Goal: Information Seeking & Learning: Learn about a topic

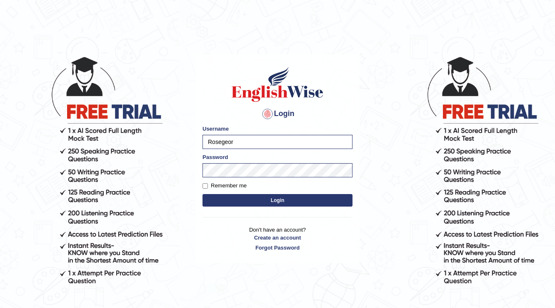
type input "Rosegeor"
click at [376, 111] on body "Login Please fix the following errors: Username Rosegeor Password Remember me L…" at bounding box center [277, 182] width 555 height 308
drag, startPoint x: 240, startPoint y: 138, endPoint x: 145, endPoint y: 148, distance: 95.6
click at [146, 148] on body "Login Please fix the following errors: Username Rosegeor Password Remember me L…" at bounding box center [277, 182] width 555 height 308
type input "issak"
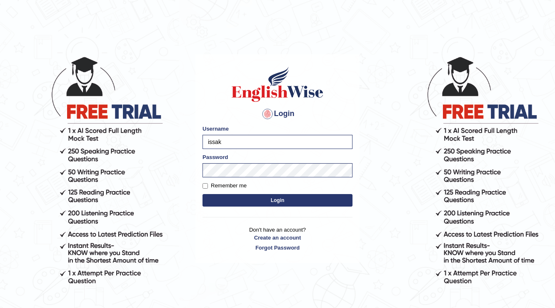
click at [246, 159] on div "Password" at bounding box center [278, 165] width 150 height 24
click at [203, 194] on button "Login" at bounding box center [278, 200] width 150 height 13
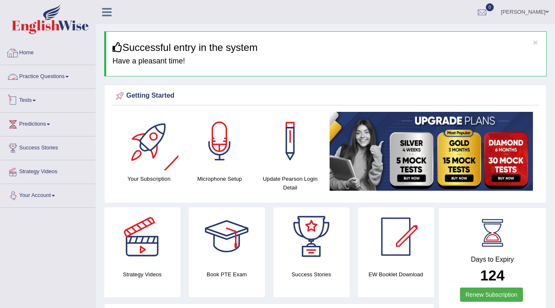
click at [53, 81] on link "Practice Questions" at bounding box center [47, 75] width 95 height 21
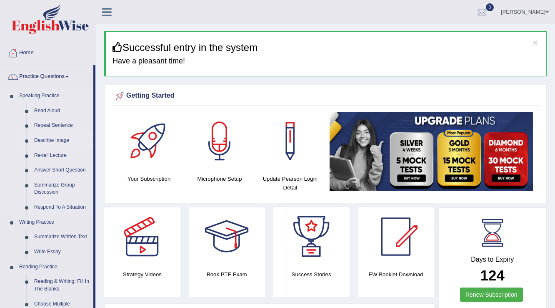
click at [56, 138] on link "Describe Image" at bounding box center [61, 140] width 63 height 15
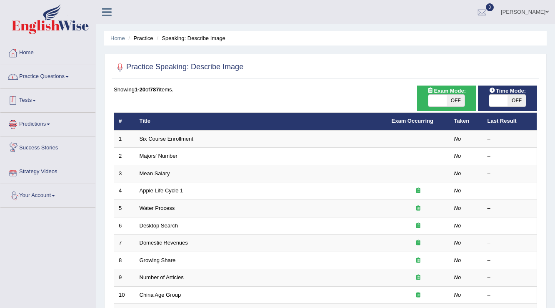
click at [56, 69] on link "Practice Questions" at bounding box center [47, 75] width 95 height 21
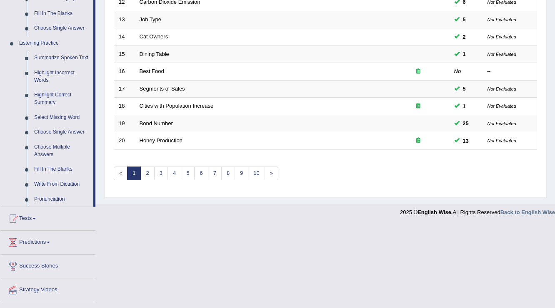
scroll to position [333, 0]
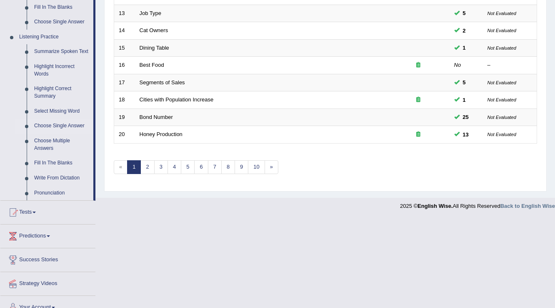
click at [63, 125] on link "Choose Single Answer" at bounding box center [61, 125] width 63 height 15
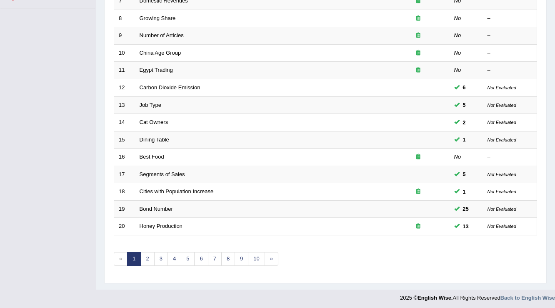
scroll to position [100, 0]
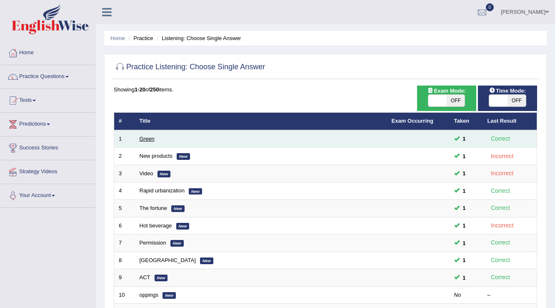
click at [149, 138] on link "Green" at bounding box center [147, 138] width 15 height 6
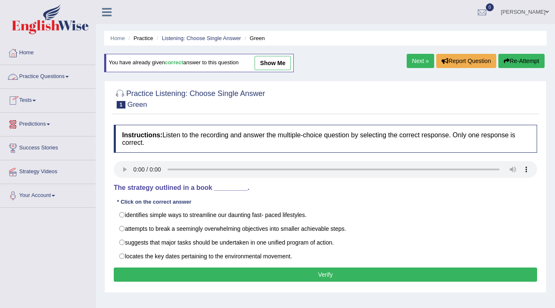
click at [64, 77] on link "Practice Questions" at bounding box center [47, 75] width 95 height 21
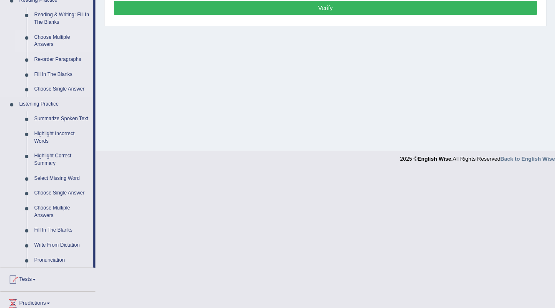
scroll to position [267, 0]
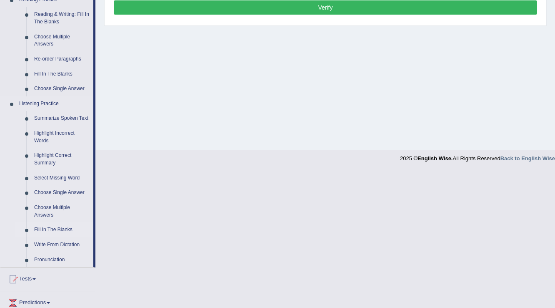
click at [43, 225] on link "Fill In The Blanks" at bounding box center [61, 229] width 63 height 15
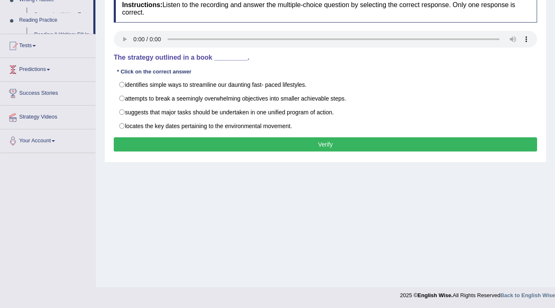
scroll to position [130, 0]
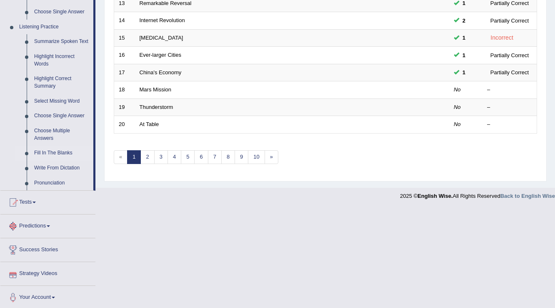
scroll to position [345, 0]
click at [56, 164] on link "Write From Dictation" at bounding box center [61, 166] width 63 height 15
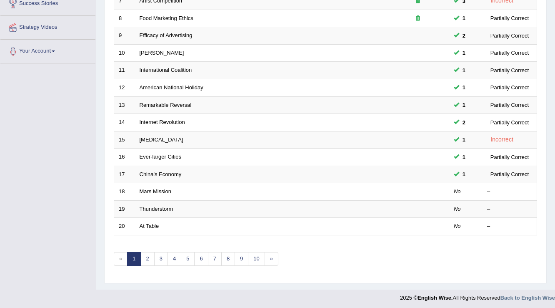
scroll to position [99, 0]
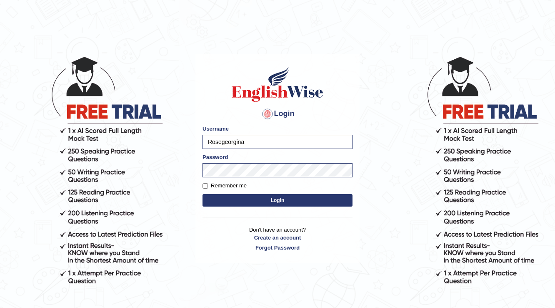
drag, startPoint x: 0, startPoint y: 0, endPoint x: 249, endPoint y: 138, distance: 284.8
click at [249, 138] on input "Rosegeorgina" at bounding box center [278, 142] width 150 height 14
type input "R"
type input "issak"
click at [227, 198] on button "Login" at bounding box center [278, 200] width 150 height 13
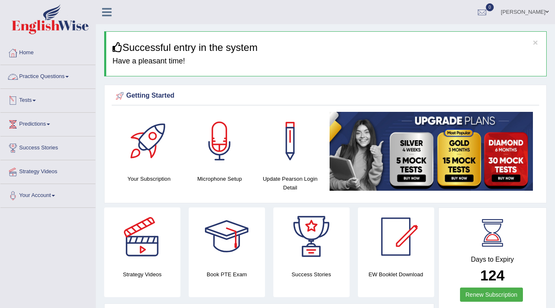
click at [58, 72] on link "Practice Questions" at bounding box center [47, 75] width 95 height 21
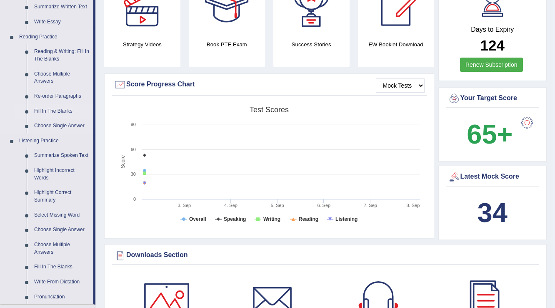
scroll to position [267, 0]
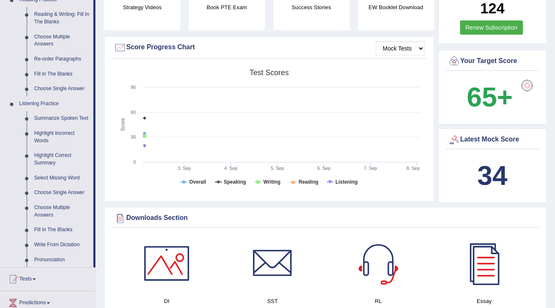
drag, startPoint x: 77, startPoint y: 20, endPoint x: 431, endPoint y: 301, distance: 451.4
click at [58, 245] on link "Write From Dictation" at bounding box center [61, 244] width 63 height 15
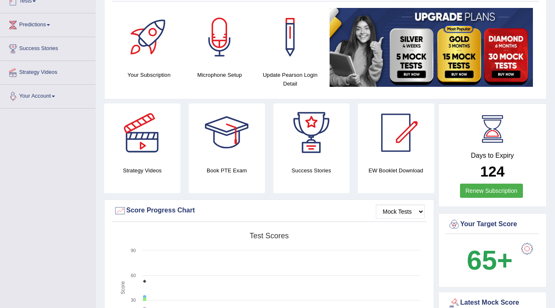
scroll to position [224, 0]
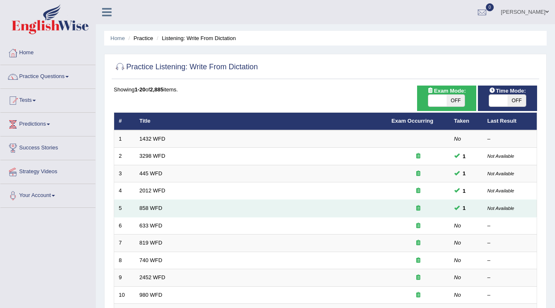
click at [147, 211] on td "858 WFD" at bounding box center [261, 209] width 252 height 18
click at [149, 205] on link "858 WFD" at bounding box center [151, 208] width 23 height 6
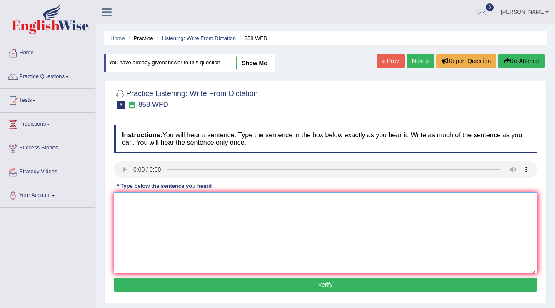
click at [250, 236] on textarea at bounding box center [325, 232] width 423 height 81
click at [258, 67] on link "show me" at bounding box center [254, 63] width 36 height 14
type textarea "The year of this artiphition ship on a ."
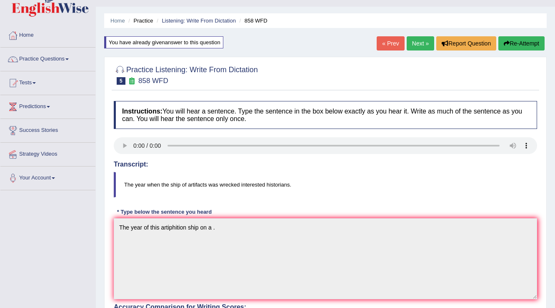
scroll to position [3, 0]
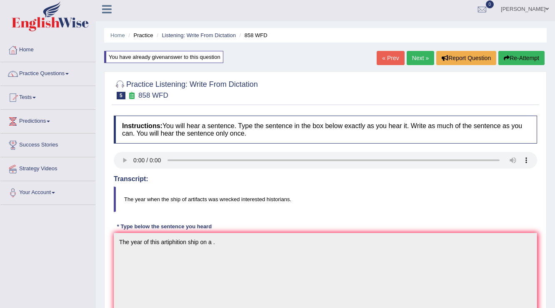
click at [428, 55] on link "Next »" at bounding box center [421, 58] width 28 height 14
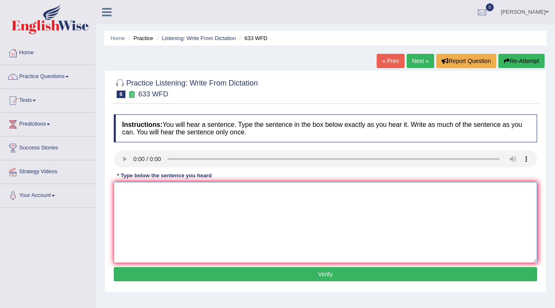
click at [142, 223] on textarea at bounding box center [325, 222] width 423 height 81
type textarea "Research shows our exicies feels better."
click at [278, 275] on button "Verify" at bounding box center [325, 274] width 423 height 14
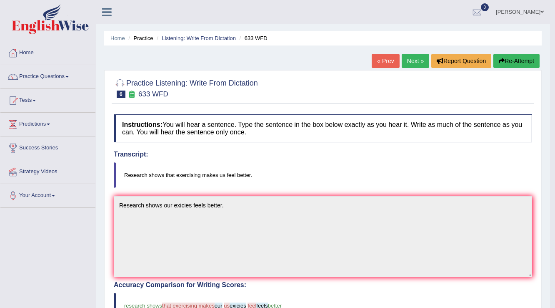
click at [413, 55] on link "Next »" at bounding box center [416, 61] width 28 height 14
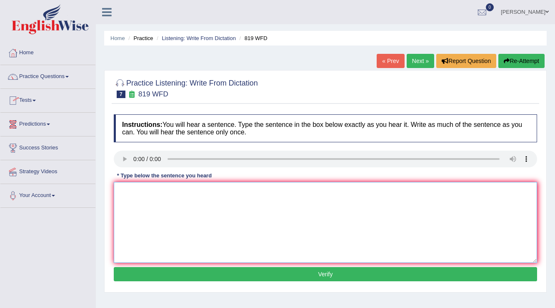
click at [204, 230] on textarea at bounding box center [325, 222] width 423 height 81
type textarea "Plan is to contianues growth our lifes."
click at [321, 270] on button "Verify" at bounding box center [325, 274] width 423 height 14
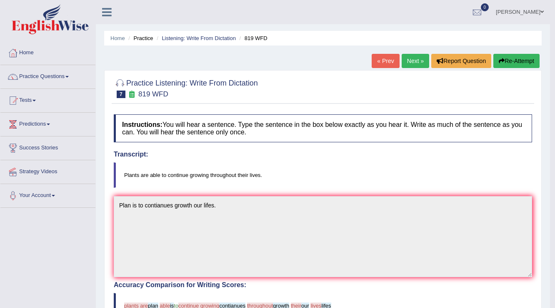
click at [420, 58] on link "Next »" at bounding box center [416, 61] width 28 height 14
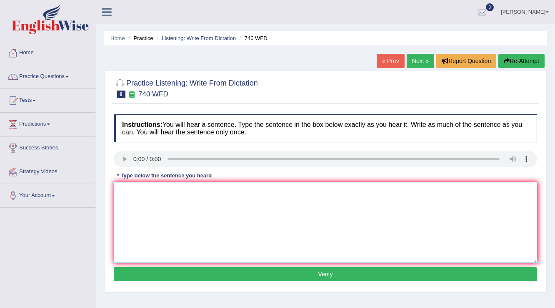
click at [193, 217] on textarea at bounding box center [325, 222] width 423 height 81
click at [145, 191] on textarea "A sercies oblicationes us are carryout in the class room." at bounding box center [325, 222] width 423 height 81
drag, startPoint x: 180, startPoint y: 229, endPoint x: 155, endPoint y: 190, distance: 45.9
click at [179, 229] on textarea "A sercies oblicationes us are carryout in the class room." at bounding box center [325, 222] width 423 height 81
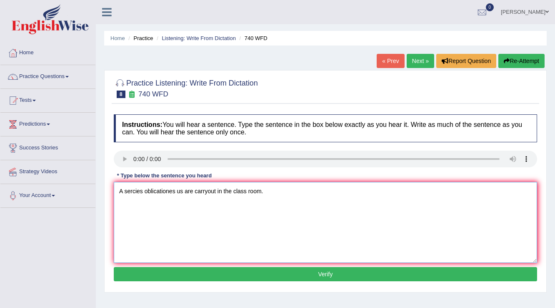
click at [147, 188] on textarea "A sercies oblicationes us are carryout in the class room." at bounding box center [325, 222] width 423 height 81
click at [144, 188] on textarea "A sercies oblicationes us are carryout in the class room." at bounding box center [325, 222] width 423 height 81
click at [213, 188] on textarea "A sercies of oblicationes us are carryout in the class room." at bounding box center [325, 222] width 423 height 81
click at [292, 194] on textarea "A sercies of oblicationes us are carry out in the class room." at bounding box center [325, 222] width 423 height 81
type textarea "A sercies of oblicationes us are carry out in the class room."
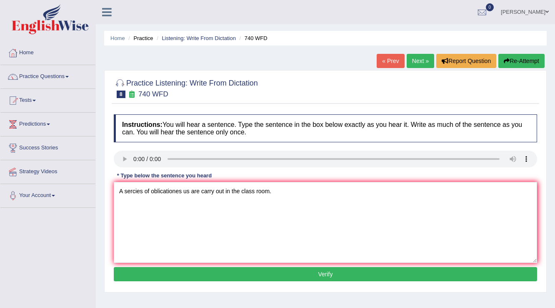
click at [303, 265] on div "Instructions: You will hear a sentence. Type the sentence in the box below exac…" at bounding box center [326, 199] width 428 height 178
click at [303, 273] on button "Verify" at bounding box center [325, 274] width 423 height 14
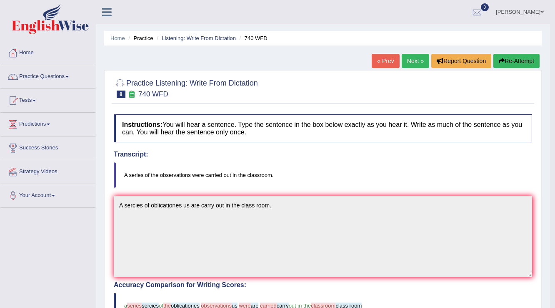
click at [414, 56] on link "Next »" at bounding box center [416, 61] width 28 height 14
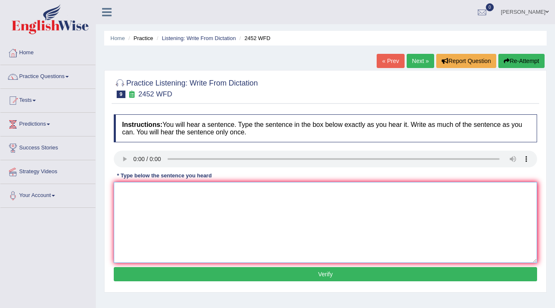
click at [166, 207] on textarea at bounding box center [325, 222] width 423 height 81
click at [165, 189] on textarea "It is debate of the values of the" at bounding box center [325, 222] width 423 height 81
click at [176, 190] on textarea "It is debate of values of the" at bounding box center [325, 222] width 423 height 81
click at [172, 189] on textarea "It is debate of values of the" at bounding box center [325, 222] width 423 height 81
click at [190, 193] on textarea "It is debate of value of the" at bounding box center [325, 222] width 423 height 81
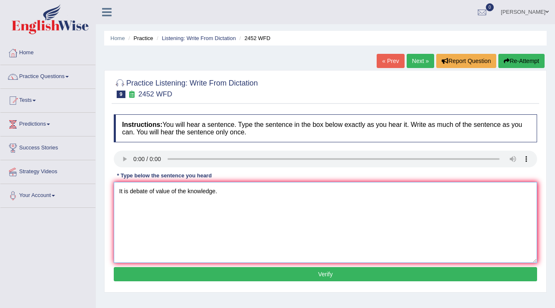
type textarea "It is debate of value of the knowledge."
click at [272, 278] on button "Verify" at bounding box center [325, 274] width 423 height 14
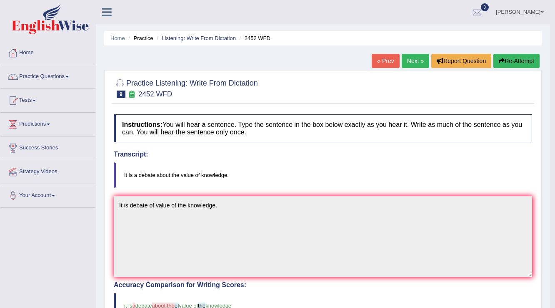
click at [383, 65] on link "« Prev" at bounding box center [386, 61] width 28 height 14
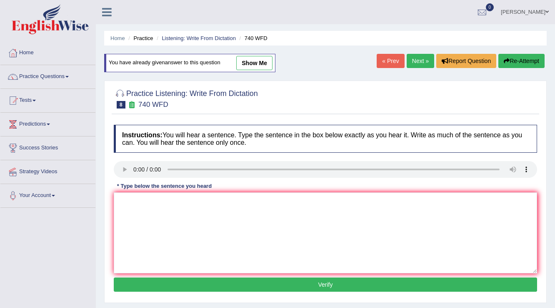
click at [417, 63] on link "Next »" at bounding box center [421, 61] width 28 height 14
click at [208, 248] on textarea at bounding box center [325, 232] width 423 height 81
type textarea "It is a debate about the value of knowledge."
click at [267, 283] on button "Verify" at bounding box center [325, 284] width 423 height 14
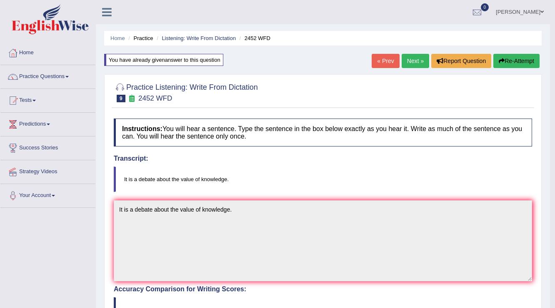
click at [408, 64] on link "Next »" at bounding box center [416, 61] width 28 height 14
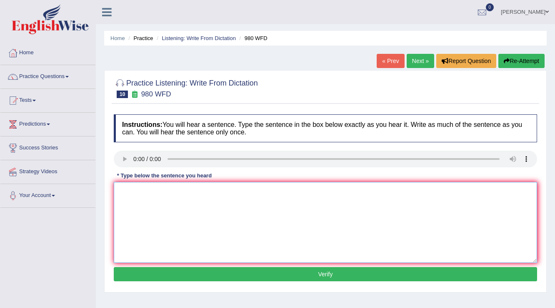
click at [142, 212] on textarea at bounding box center [325, 222] width 423 height 81
type textarea "Your idea is summares in debating in the class."
click at [283, 271] on button "Verify" at bounding box center [325, 274] width 423 height 14
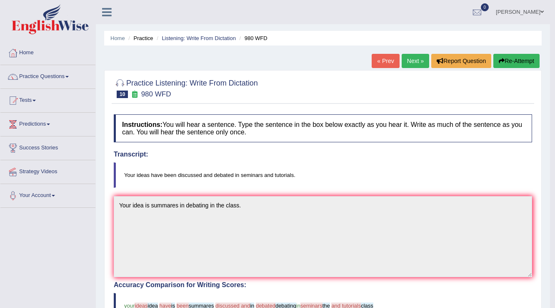
click at [408, 67] on link "Next »" at bounding box center [416, 61] width 28 height 14
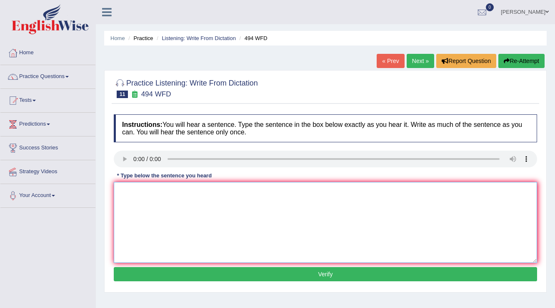
click at [190, 220] on textarea at bounding box center [325, 222] width 423 height 81
click at [384, 61] on link "« Prev" at bounding box center [391, 61] width 28 height 14
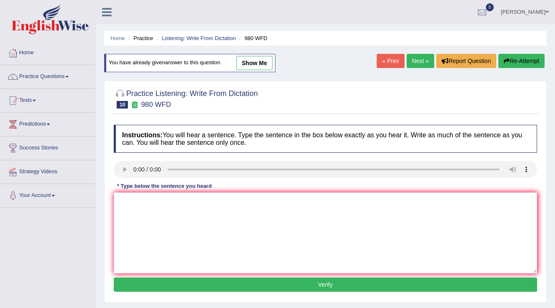
click at [408, 62] on link "Next »" at bounding box center [421, 61] width 28 height 14
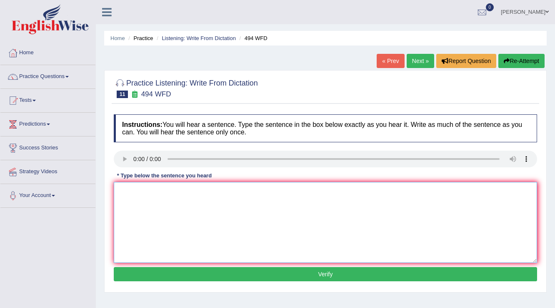
click at [180, 218] on textarea at bounding box center [325, 222] width 423 height 81
click at [223, 192] on textarea "The vocabilary has been fiald in it call" at bounding box center [325, 222] width 423 height 81
type textarea "The vocabilary has been fiald in is call gargen."
click at [294, 278] on button "Verify" at bounding box center [325, 274] width 423 height 14
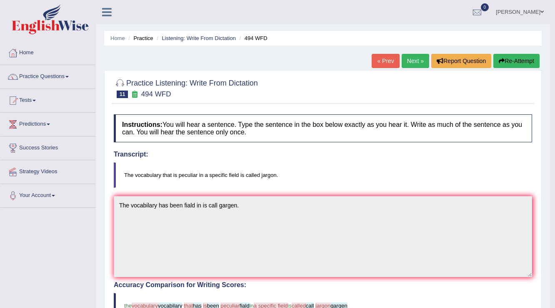
click at [407, 58] on link "Next »" at bounding box center [416, 61] width 28 height 14
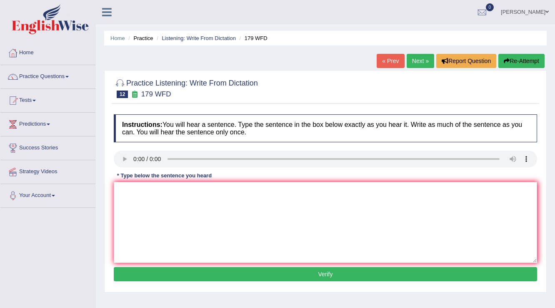
click at [410, 65] on link "Next »" at bounding box center [421, 61] width 28 height 14
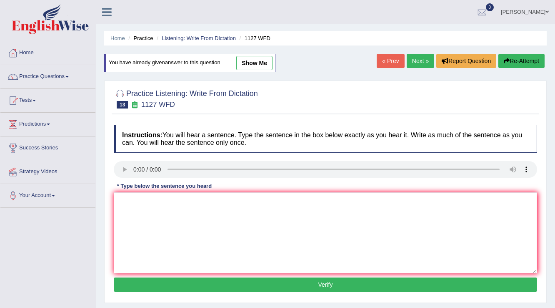
click at [261, 57] on link "show me" at bounding box center [254, 63] width 36 height 14
type textarea "The University degree requements to entire in many as a proviser."
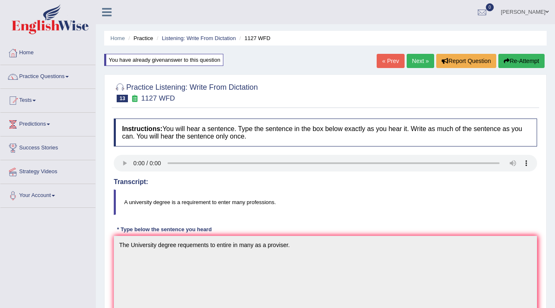
click at [415, 58] on link "Next »" at bounding box center [421, 61] width 28 height 14
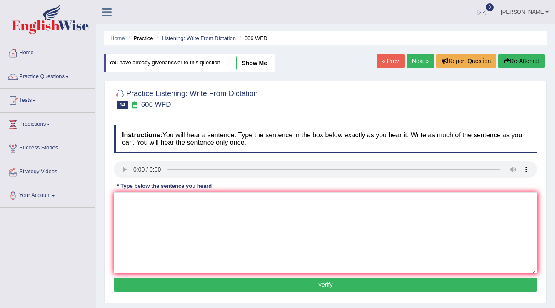
click at [415, 62] on link "Next »" at bounding box center [421, 61] width 28 height 14
click at [46, 83] on link "Practice Questions" at bounding box center [47, 75] width 95 height 21
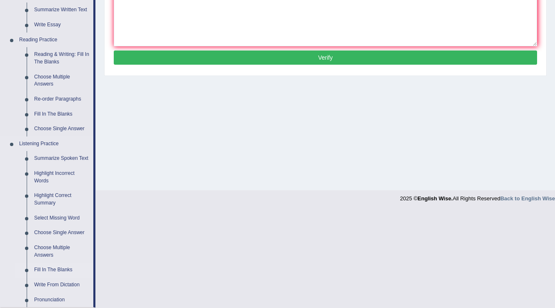
scroll to position [267, 0]
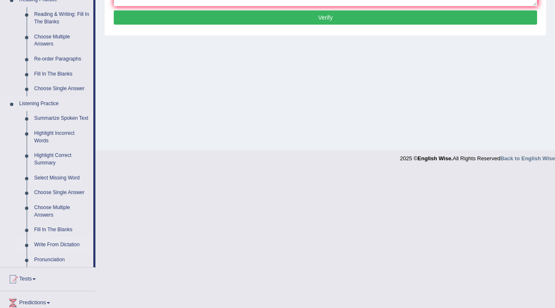
click at [58, 248] on link "Write From Dictation" at bounding box center [61, 244] width 63 height 15
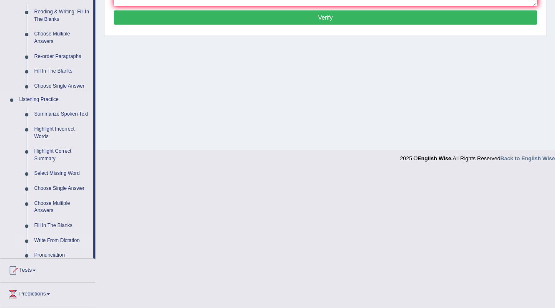
scroll to position [130, 0]
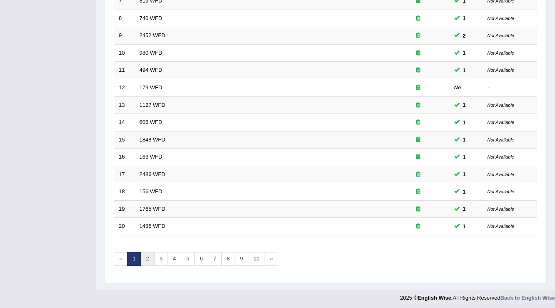
click at [143, 258] on link "2" at bounding box center [147, 259] width 14 height 14
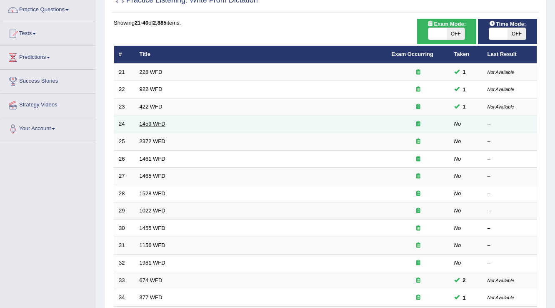
click at [142, 125] on link "1459 WFD" at bounding box center [153, 123] width 26 height 6
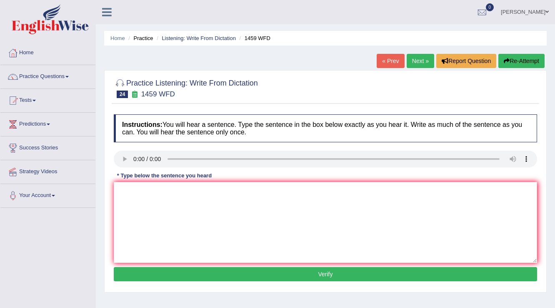
click at [34, 54] on link "Home" at bounding box center [47, 51] width 95 height 21
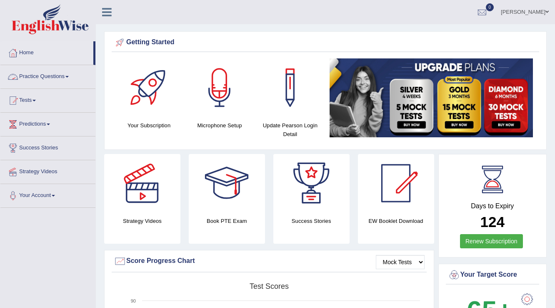
click at [48, 77] on link "Practice Questions" at bounding box center [47, 75] width 95 height 21
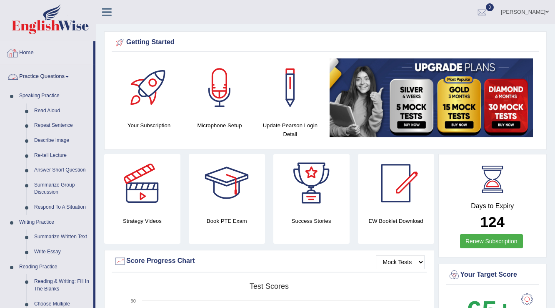
click at [33, 78] on link "Practice Questions" at bounding box center [46, 75] width 93 height 21
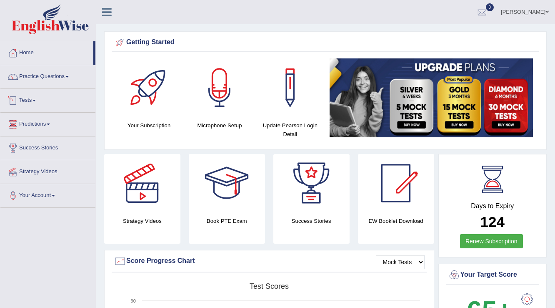
click at [39, 103] on link "Tests" at bounding box center [47, 99] width 95 height 21
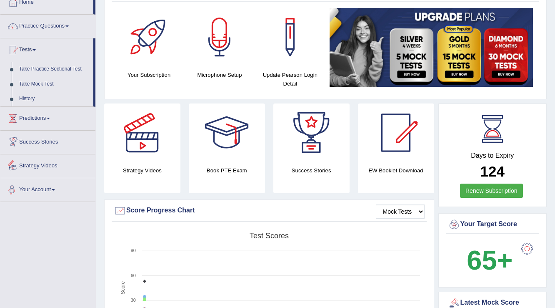
scroll to position [33, 0]
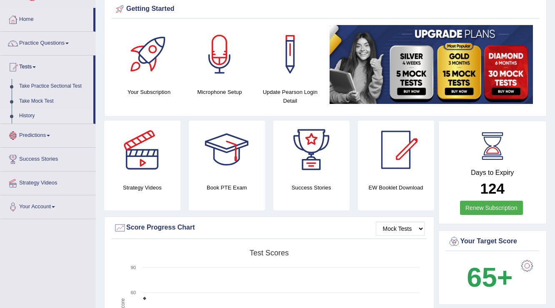
click at [25, 112] on link "History" at bounding box center [54, 115] width 78 height 15
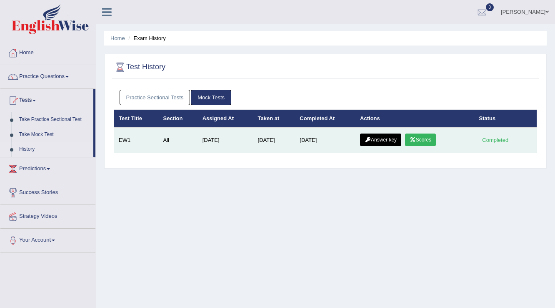
click at [431, 140] on link "Scores" at bounding box center [420, 139] width 31 height 13
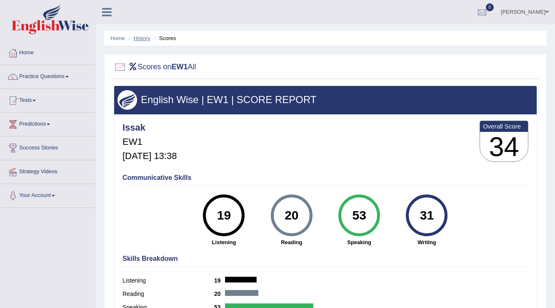
click at [143, 39] on link "History" at bounding box center [142, 38] width 17 height 6
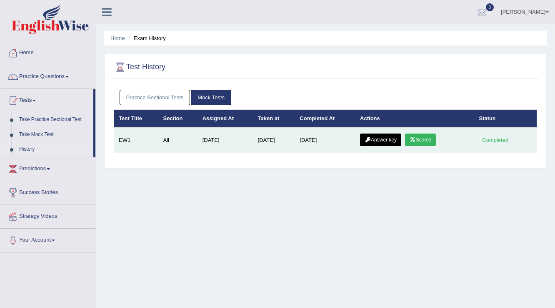
click at [383, 138] on link "Answer key" at bounding box center [380, 139] width 41 height 13
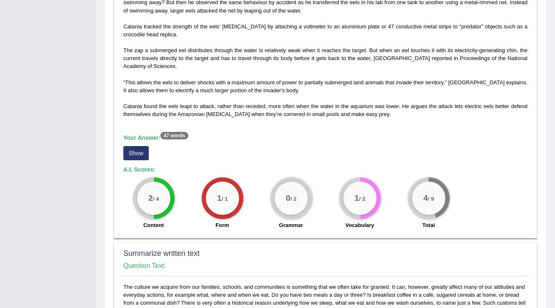
click at [138, 152] on button "Show" at bounding box center [135, 153] width 25 height 14
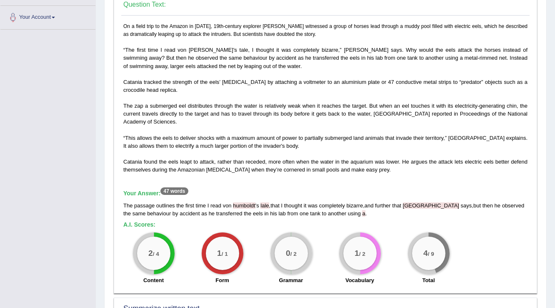
scroll to position [167, 0]
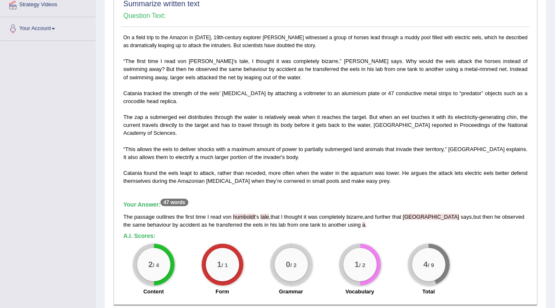
click at [188, 60] on span "“The first time I read von Humboldt's tale, I thought it was completely bizarre…" at bounding box center [325, 69] width 404 height 22
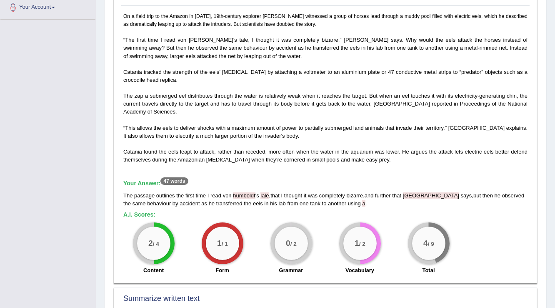
scroll to position [200, 0]
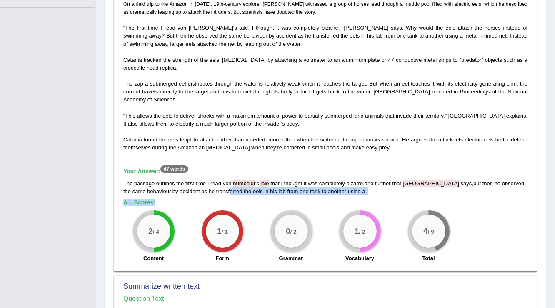
drag, startPoint x: 206, startPoint y: 191, endPoint x: 318, endPoint y: 197, distance: 111.8
click at [318, 197] on div "On a field trip to the Amazon in 1807, 19th-century explorer Alexander von Humb…" at bounding box center [325, 133] width 408 height 266
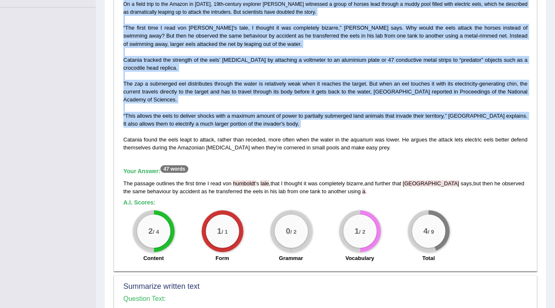
drag, startPoint x: 121, startPoint y: 134, endPoint x: 215, endPoint y: 160, distance: 97.4
click at [215, 160] on div "On a field trip to the Amazon in 1807, 19th-century explorer Alexander von Humb…" at bounding box center [325, 133] width 408 height 266
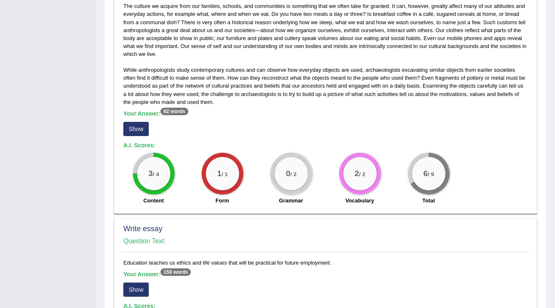
scroll to position [533, 0]
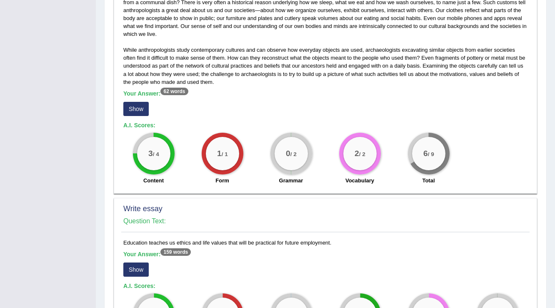
click at [138, 102] on button "Show" at bounding box center [135, 109] width 25 height 14
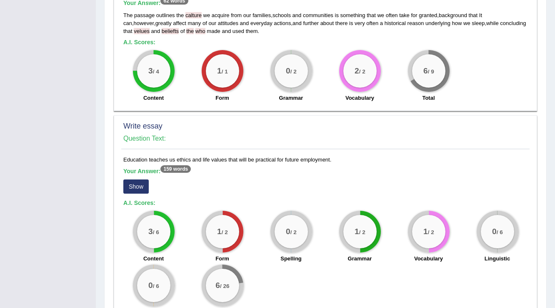
scroll to position [678, 0]
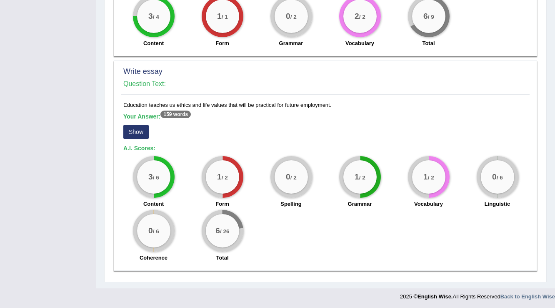
click at [144, 133] on button "Show" at bounding box center [135, 132] width 25 height 14
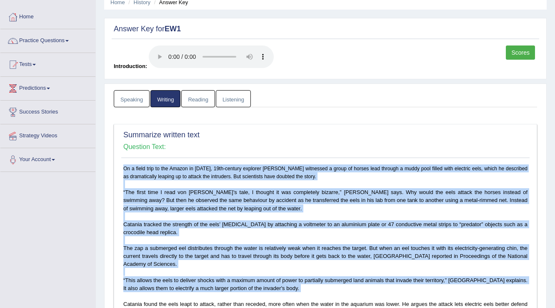
scroll to position [0, 0]
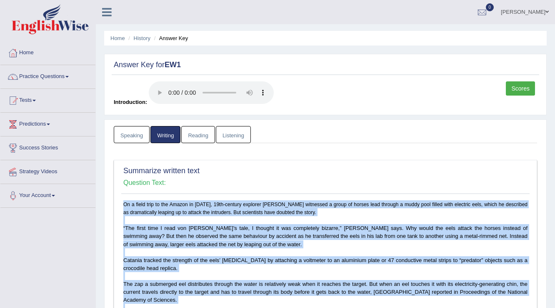
click at [229, 133] on link "Listening" at bounding box center [233, 134] width 35 height 17
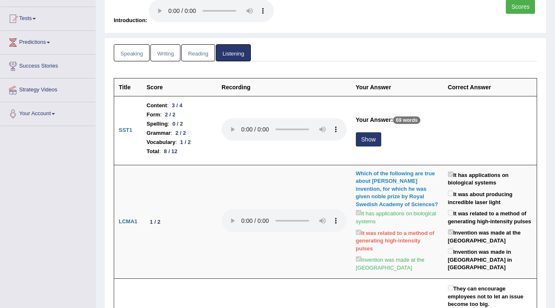
scroll to position [100, 0]
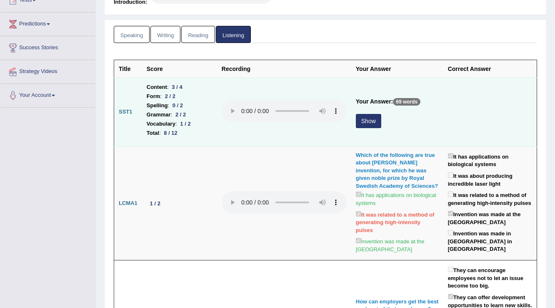
click at [372, 125] on button "Show" at bounding box center [368, 121] width 25 height 14
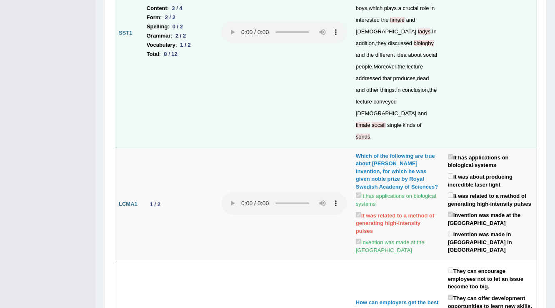
scroll to position [0, 0]
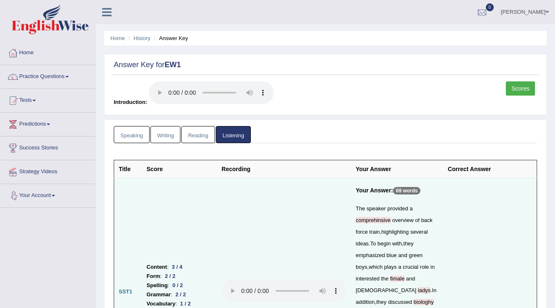
click at [202, 140] on link "Reading" at bounding box center [197, 134] width 33 height 17
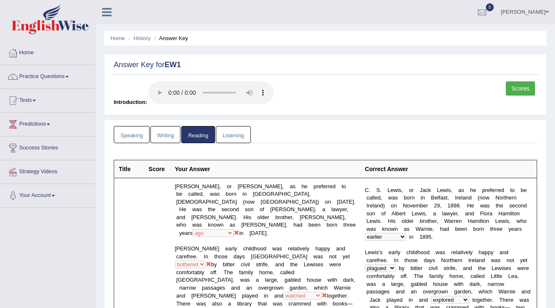
click at [145, 131] on link "Speaking" at bounding box center [132, 134] width 36 height 17
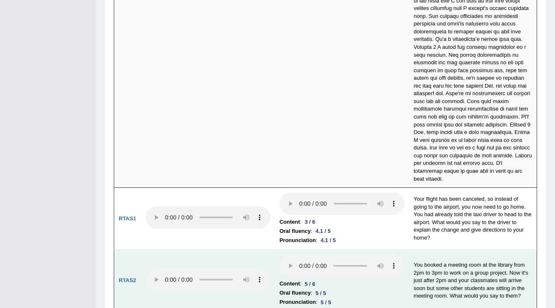
scroll to position [2849, 0]
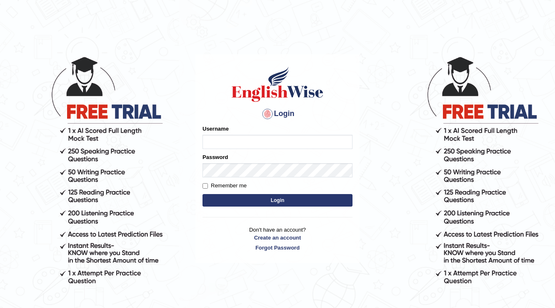
type input "Rosegeorgina"
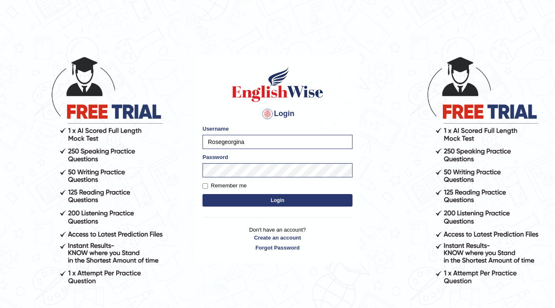
drag, startPoint x: 261, startPoint y: 144, endPoint x: 124, endPoint y: 139, distance: 137.6
click at [124, 139] on body "Login Please fix the following errors: Username Rosegeorgina Password Remember …" at bounding box center [277, 182] width 555 height 308
type input "issak"
click at [203, 194] on button "Login" at bounding box center [278, 200] width 150 height 13
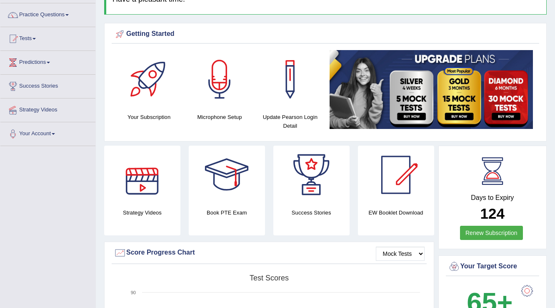
scroll to position [200, 0]
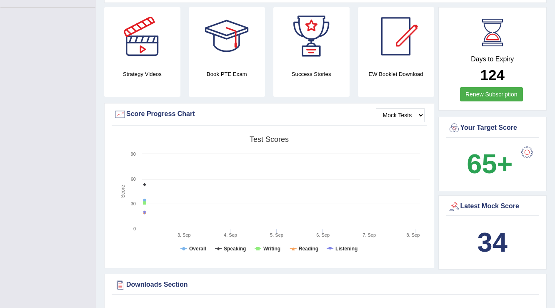
click at [495, 237] on b "34" at bounding box center [493, 242] width 30 height 30
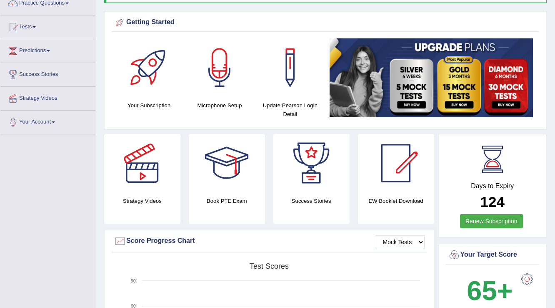
scroll to position [267, 0]
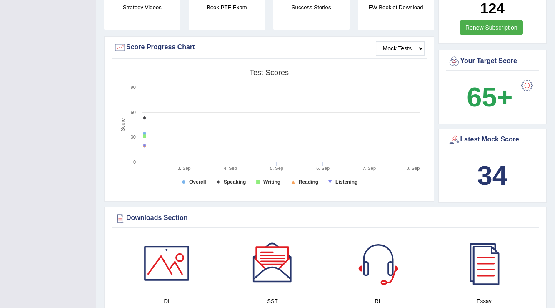
click at [490, 138] on div "Latest Mock Score" at bounding box center [493, 139] width 90 height 13
click at [478, 141] on div "Latest Mock Score" at bounding box center [493, 139] width 90 height 13
click at [477, 135] on div "Latest Mock Score" at bounding box center [493, 139] width 90 height 13
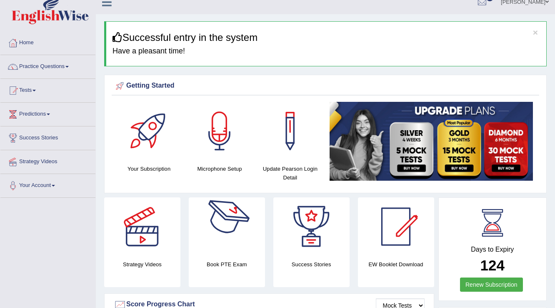
scroll to position [0, 0]
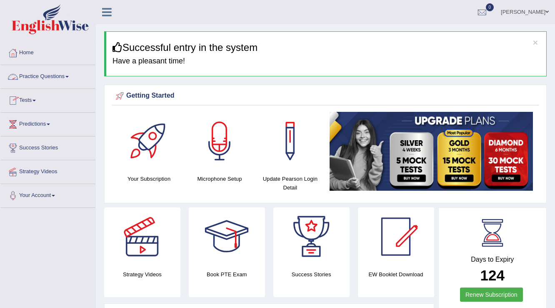
click at [26, 78] on link "Practice Questions" at bounding box center [47, 75] width 95 height 21
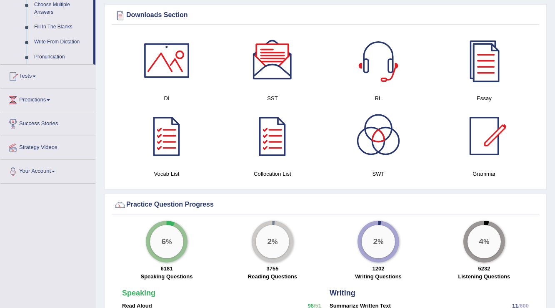
scroll to position [467, 0]
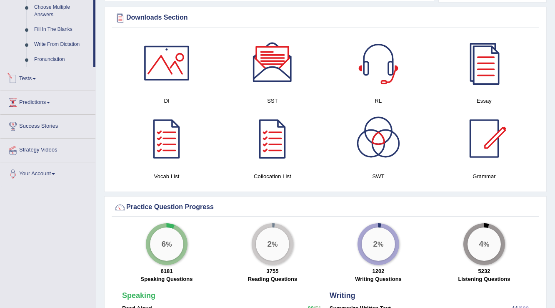
click at [26, 72] on link "Tests" at bounding box center [47, 77] width 95 height 21
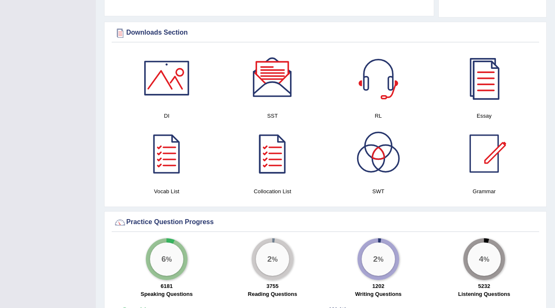
scroll to position [93, 0]
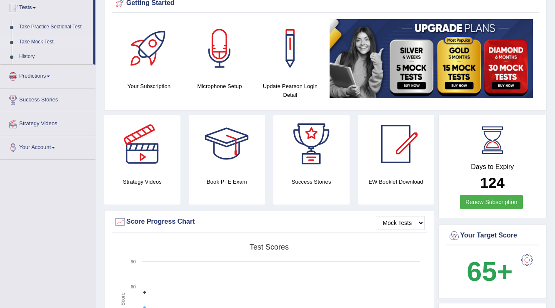
click at [37, 42] on link "Take Mock Test" at bounding box center [54, 42] width 78 height 15
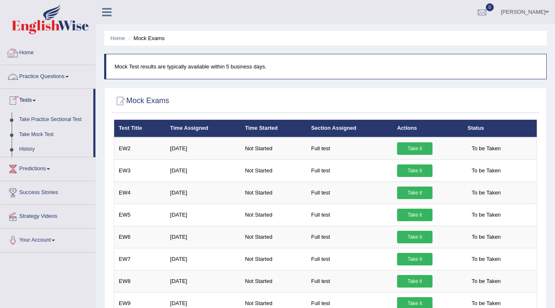
click at [33, 55] on link "Home" at bounding box center [47, 51] width 95 height 21
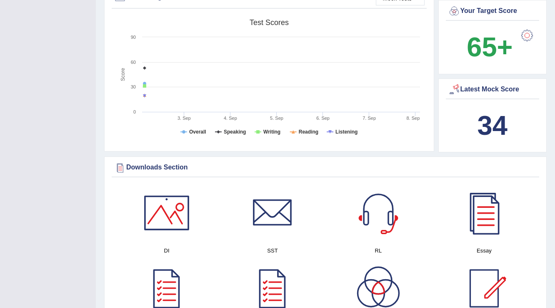
click at [446, 83] on div "Latest Mock Score" at bounding box center [493, 91] width 94 height 16
click at [446, 85] on div "Latest Mock Score" at bounding box center [493, 91] width 94 height 16
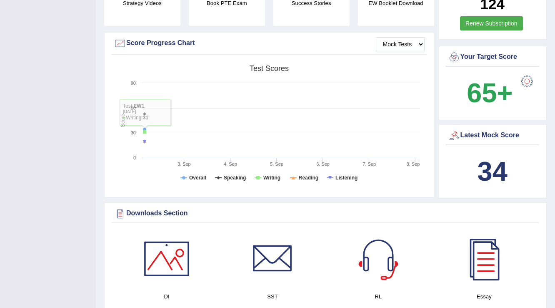
scroll to position [30, 0]
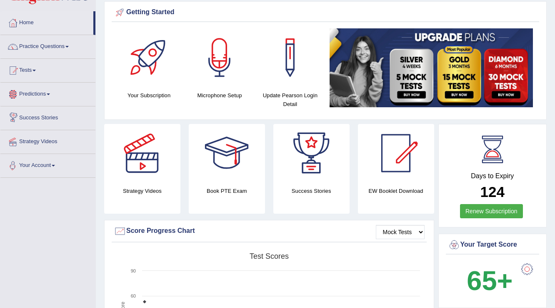
click at [53, 99] on link "Predictions" at bounding box center [47, 93] width 95 height 21
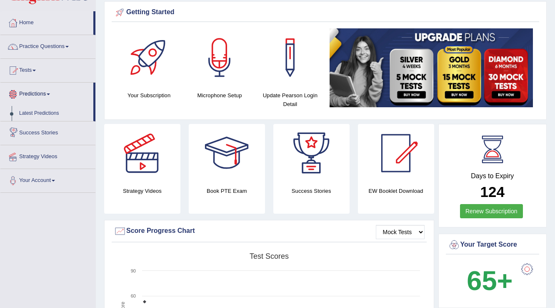
click at [30, 68] on link "Tests" at bounding box center [47, 69] width 95 height 21
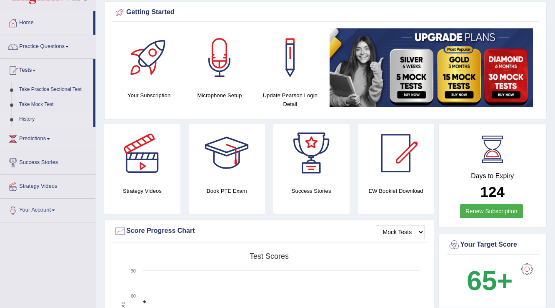
click at [30, 114] on link "History" at bounding box center [54, 119] width 78 height 15
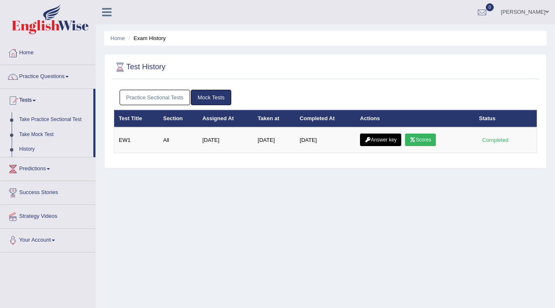
click at [132, 92] on link "Practice Sectional Tests" at bounding box center [155, 97] width 71 height 15
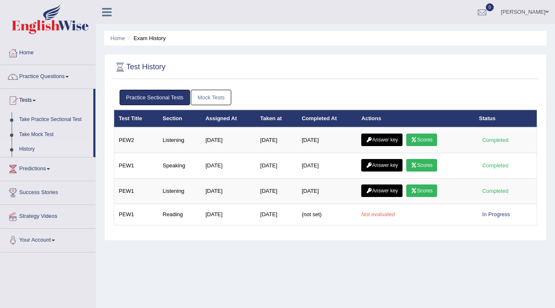
click at [197, 98] on link "Mock Tests" at bounding box center [211, 97] width 40 height 15
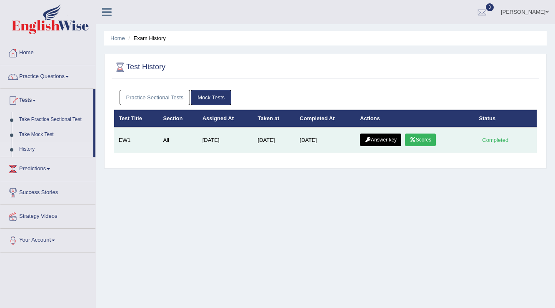
click at [390, 138] on link "Answer key" at bounding box center [380, 139] width 41 height 13
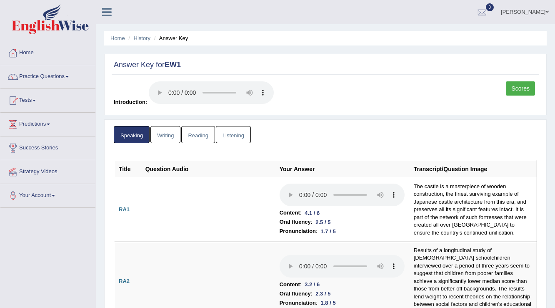
click at [203, 136] on link "Reading" at bounding box center [197, 134] width 33 height 17
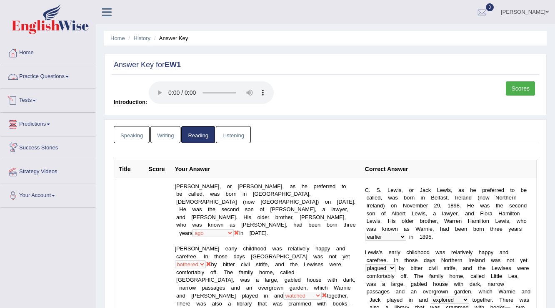
click at [231, 135] on link "Listening" at bounding box center [233, 134] width 35 height 17
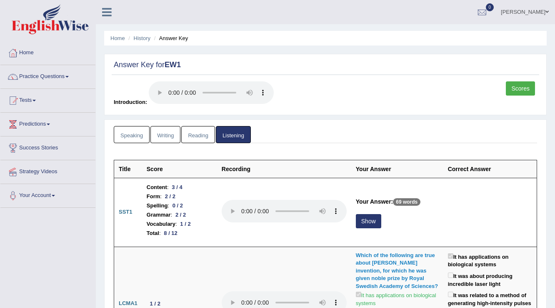
click at [161, 134] on link "Writing" at bounding box center [165, 134] width 30 height 17
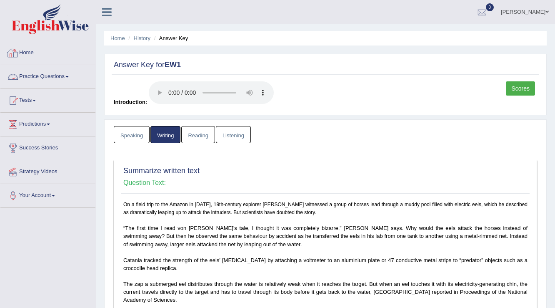
click at [30, 70] on link "Practice Questions" at bounding box center [47, 75] width 95 height 21
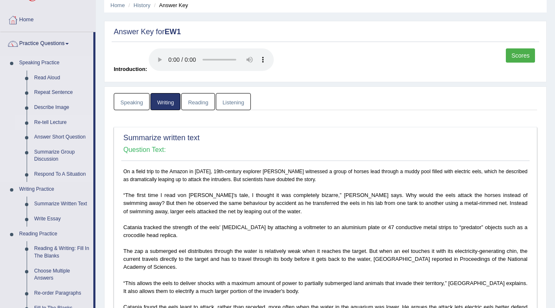
scroll to position [100, 0]
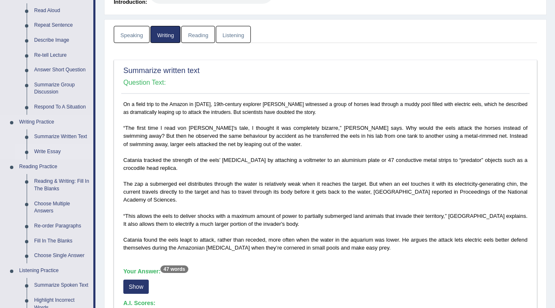
click at [50, 151] on link "Write Essay" at bounding box center [61, 151] width 63 height 15
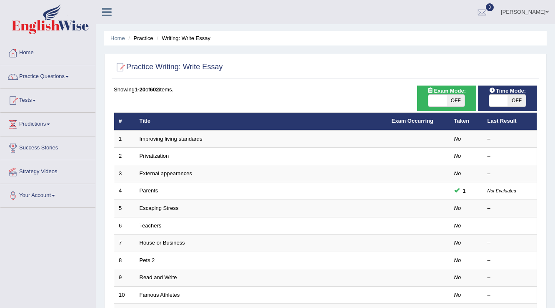
click at [510, 100] on span "OFF" at bounding box center [517, 101] width 18 height 12
checkbox input "true"
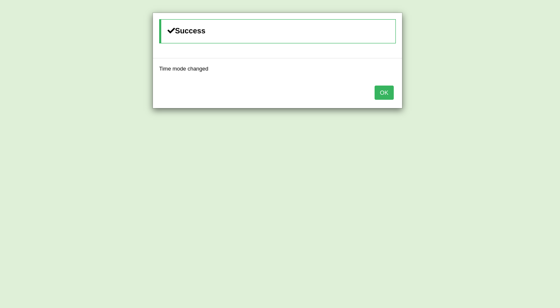
click at [377, 96] on button "OK" at bounding box center [384, 92] width 19 height 14
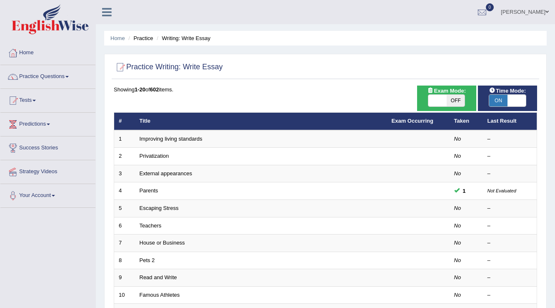
click at [463, 102] on span "OFF" at bounding box center [456, 101] width 18 height 12
checkbox input "true"
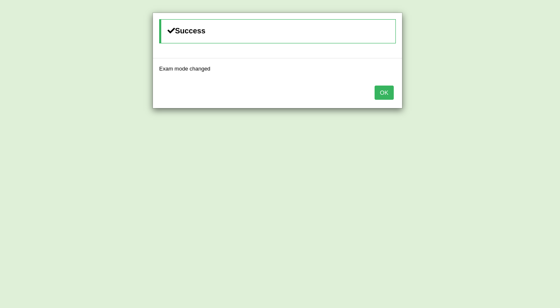
click at [390, 94] on button "OK" at bounding box center [384, 92] width 19 height 14
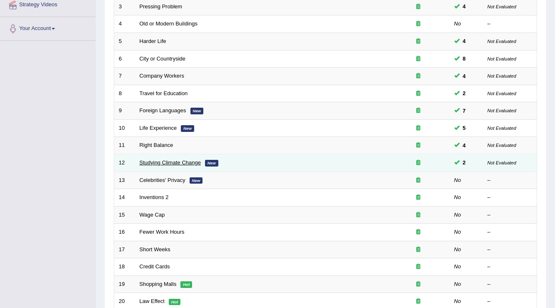
click at [187, 160] on link "Studying Climate Change" at bounding box center [170, 162] width 61 height 6
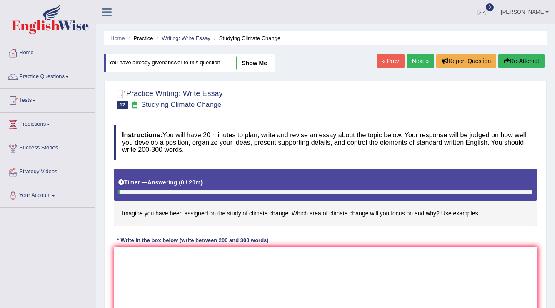
click at [423, 65] on link "Next »" at bounding box center [421, 61] width 28 height 14
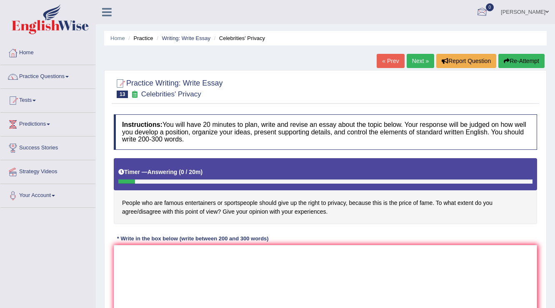
click at [397, 44] on ul "Home Practice Writing: Write Essay Celebrities' Privacy" at bounding box center [325, 38] width 443 height 15
click at [395, 53] on div "Home Practice Writing: Write Essay Celebrities' Privacy « Prev Next » Report Qu…" at bounding box center [325, 208] width 459 height 417
click at [388, 63] on link "« Prev" at bounding box center [391, 61] width 28 height 14
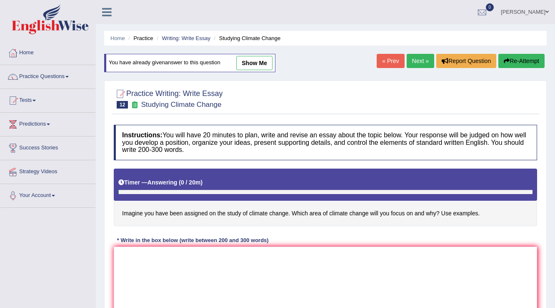
click at [413, 59] on link "Next »" at bounding box center [421, 61] width 28 height 14
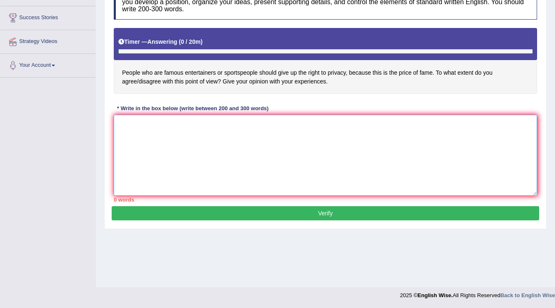
click at [204, 137] on textarea at bounding box center [325, 155] width 423 height 81
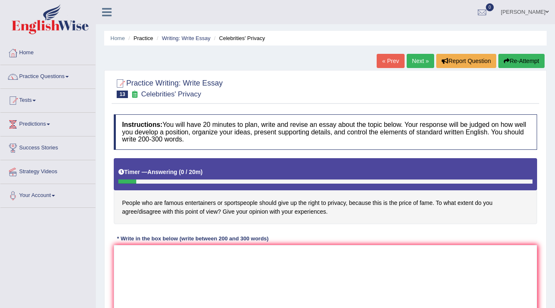
click at [385, 59] on link "« Prev" at bounding box center [391, 61] width 28 height 14
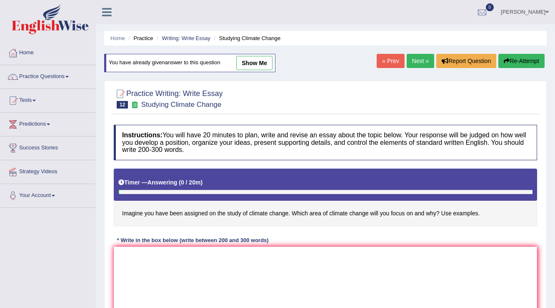
click at [412, 62] on link "Next »" at bounding box center [421, 61] width 28 height 14
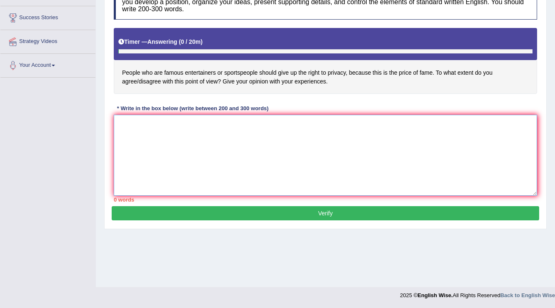
click at [193, 157] on textarea at bounding box center [325, 155] width 423 height 81
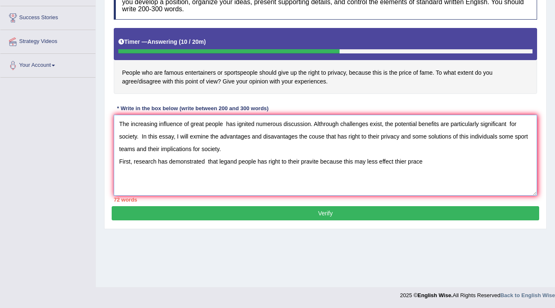
click at [208, 162] on textarea "The increasing influence of great people has ignited numerous discussion. Althr…" at bounding box center [325, 155] width 423 height 81
click at [205, 160] on textarea "The increasing influence of great people has ignited numerous discussion. Althr…" at bounding box center [325, 155] width 423 height 81
click at [432, 158] on textarea "The increasing influence of great people has ignited numerous discussion. Althr…" at bounding box center [325, 155] width 423 height 81
click at [320, 160] on textarea "The increasing influence of great people has ignited numerous discussion. Althr…" at bounding box center [325, 155] width 423 height 81
click at [482, 158] on textarea "The increasing influence of great people has ignited numerous discussion. Althr…" at bounding box center [325, 155] width 423 height 81
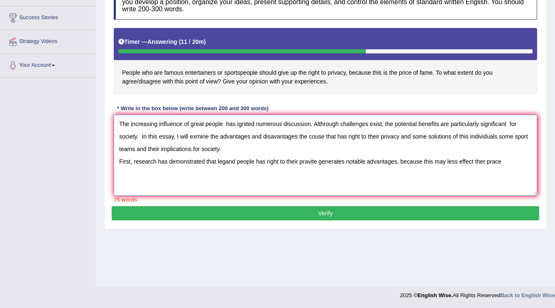
click at [482, 158] on textarea "The increasing influence of great people has ignited numerous discussion. Althr…" at bounding box center [325, 155] width 423 height 81
click at [496, 158] on textarea "The increasing influence of great people has ignited numerous discussion. Althr…" at bounding box center [325, 155] width 423 height 81
click at [503, 160] on textarea "The increasing influence of great people has ignited numerous discussion. Althr…" at bounding box center [325, 155] width 423 height 81
type textarea "The increasing influence of great people has ignited numerous discussion. Althr…"
click at [513, 143] on textarea "The increasing influence of great people has ignited numerous discussion. Althr…" at bounding box center [325, 155] width 423 height 81
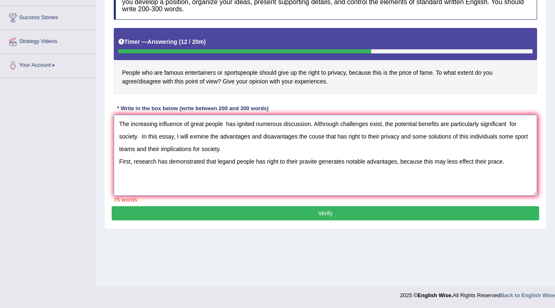
click at [510, 155] on textarea "The increasing influence of great people has ignited numerous discussion. Althr…" at bounding box center [325, 155] width 423 height 81
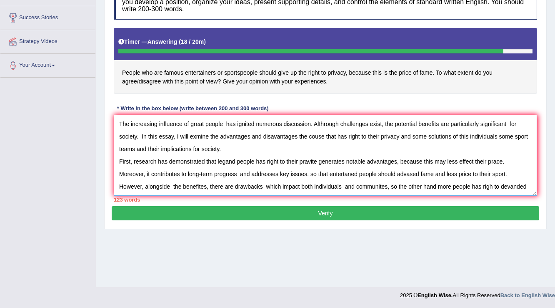
scroll to position [7, 0]
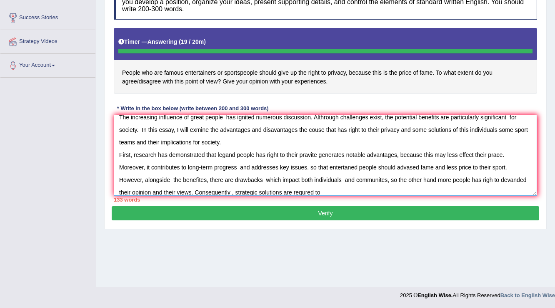
type textarea "The increasing influence of great people has ignited numerous discussion. Althr…"
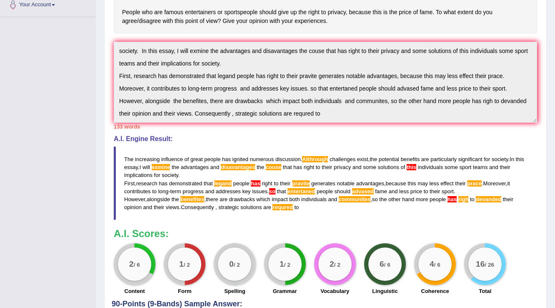
scroll to position [259, 0]
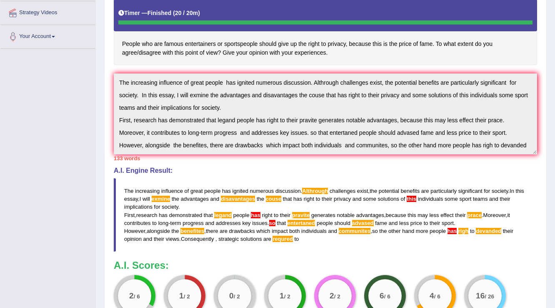
scroll to position [13, 0]
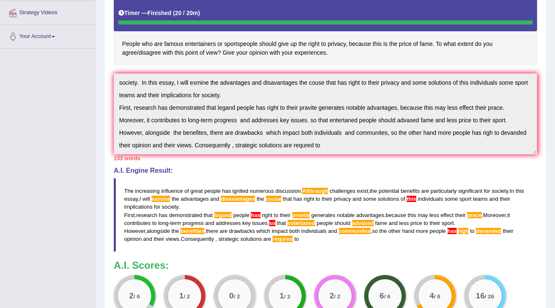
click at [404, 250] on div "Instructions: You will have 20 minutes to plan, write and revise an essay about…" at bounding box center [326, 141] width 428 height 380
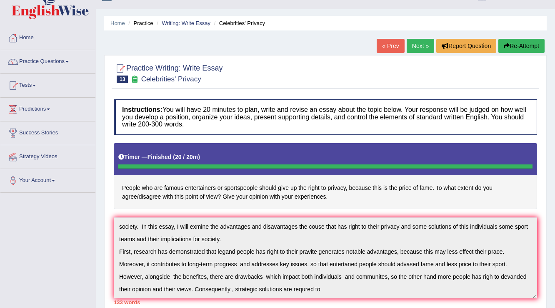
scroll to position [0, 0]
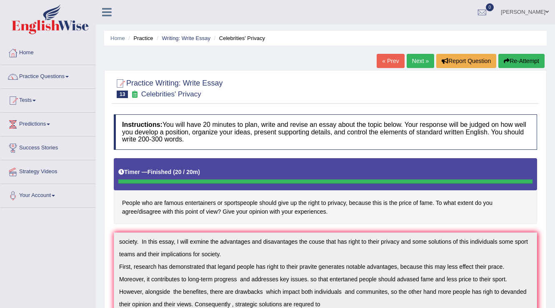
click at [535, 63] on button "Re-Attempt" at bounding box center [521, 61] width 46 height 14
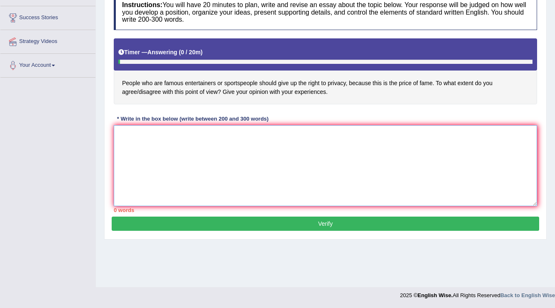
paste textarea "The increasing influence of great people has ignited numerous discussion. Althr…"
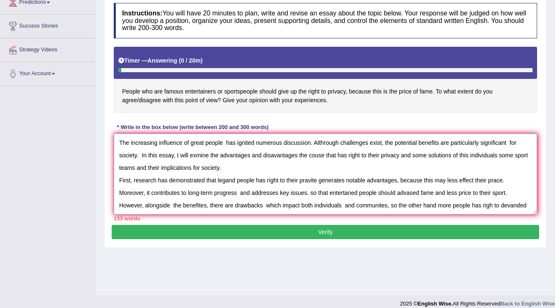
scroll to position [130, 0]
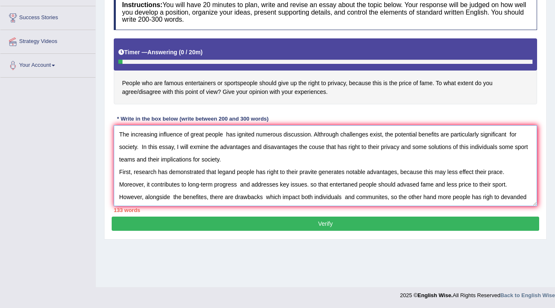
click at [341, 133] on textarea "The increasing influence of great people has ignited numerous discussion. Althr…" at bounding box center [325, 165] width 423 height 81
click at [325, 142] on textarea "The increasing influence of great people has ignited numerous discussion. Altho…" at bounding box center [325, 165] width 423 height 81
click at [272, 146] on textarea "The increasing influence of great people has ignited numerous discussion. Altho…" at bounding box center [325, 165] width 423 height 81
click at [196, 147] on textarea "The increasing influence of great people has ignited numerous discussion. Altho…" at bounding box center [325, 165] width 423 height 81
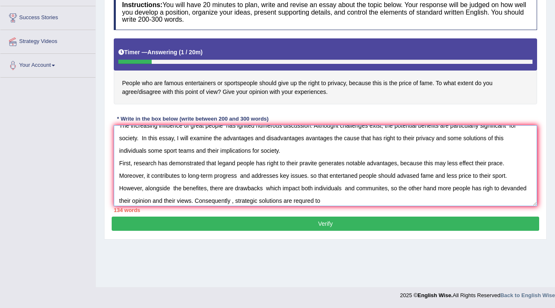
scroll to position [12, 0]
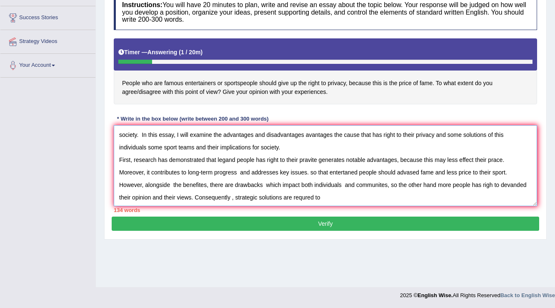
click at [323, 183] on textarea "The increasing influence of great people has ignited numerous discussion. Altho…" at bounding box center [325, 165] width 423 height 81
click at [353, 199] on textarea "The increasing influence of great people has ignited numerous discussion. Altho…" at bounding box center [325, 165] width 423 height 81
click at [234, 195] on textarea "The increasing influence of great people has ignited numerous discussion. Altho…" at bounding box center [325, 165] width 423 height 81
click at [239, 190] on textarea "The increasing influence of great people has ignited numerous discussion. Altho…" at bounding box center [325, 165] width 423 height 81
click at [234, 194] on textarea "The increasing influence of great people has ignited numerous discussion. Altho…" at bounding box center [325, 165] width 423 height 81
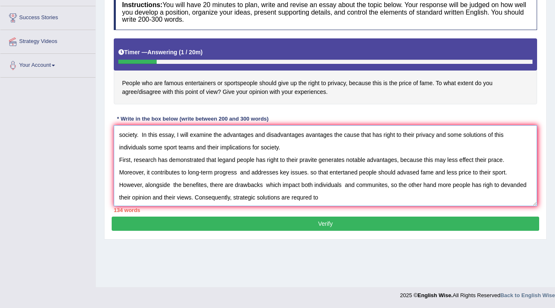
click at [334, 200] on textarea "The increasing influence of great people has ignited numerous discussion. Altho…" at bounding box center [325, 165] width 423 height 81
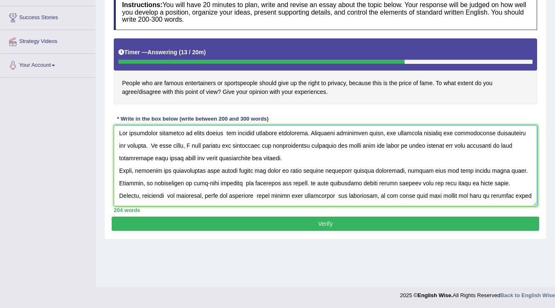
scroll to position [0, 0]
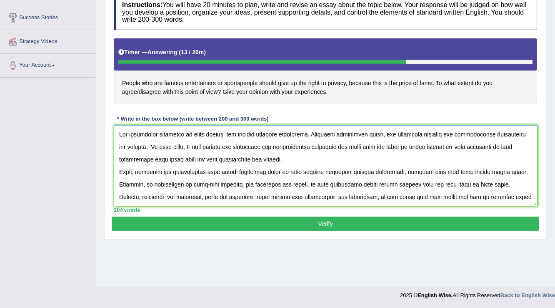
click at [120, 171] on textarea at bounding box center [325, 165] width 423 height 81
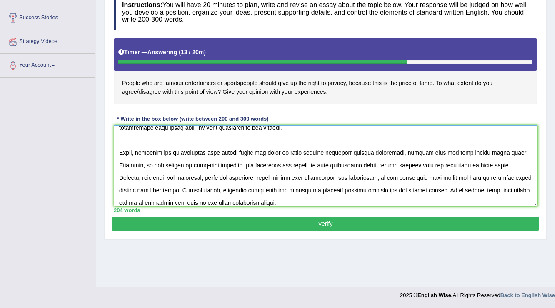
scroll to position [62, 0]
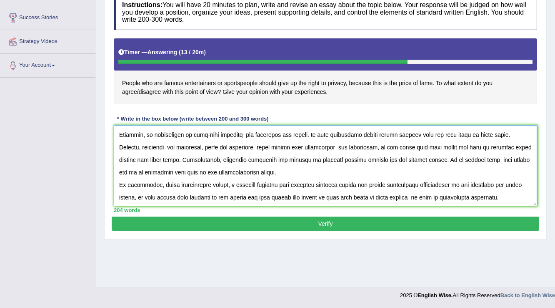
click at [115, 145] on textarea at bounding box center [325, 165] width 423 height 81
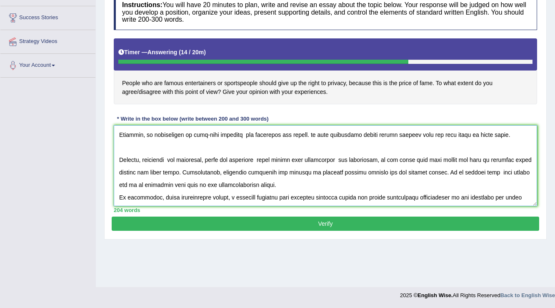
scroll to position [75, 0]
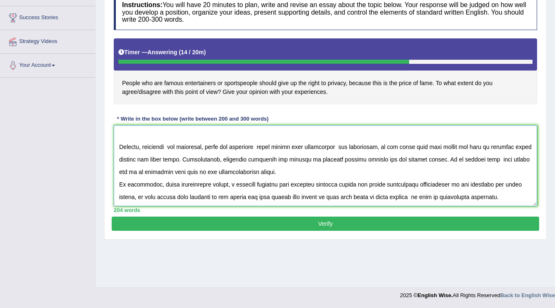
click at [120, 177] on textarea at bounding box center [325, 165] width 423 height 81
click at [115, 180] on textarea at bounding box center [325, 165] width 423 height 81
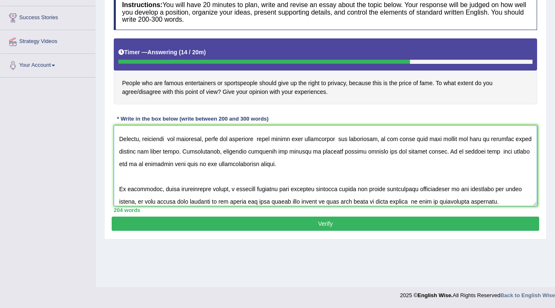
scroll to position [87, 0]
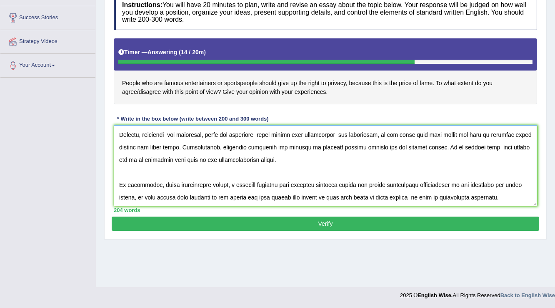
type textarea "The increasing influence of great people has ignited numerous discussion. Altho…"
click at [345, 225] on button "Verify" at bounding box center [326, 223] width 428 height 14
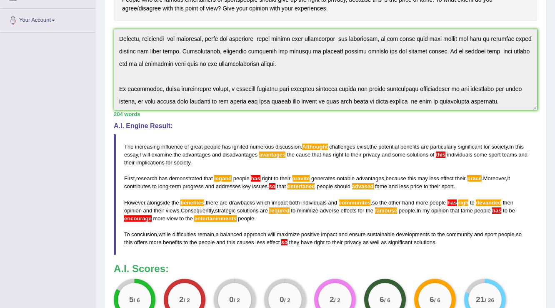
scroll to position [145, 0]
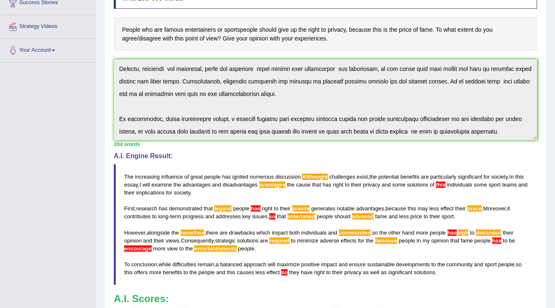
click at [257, 205] on span "has" at bounding box center [255, 208] width 9 height 6
click at [262, 210] on blockquote "The increasing influence of great people has ignited numerous discussion . Alth…" at bounding box center [325, 224] width 423 height 121
click at [258, 208] on span "has" at bounding box center [255, 208] width 9 height 6
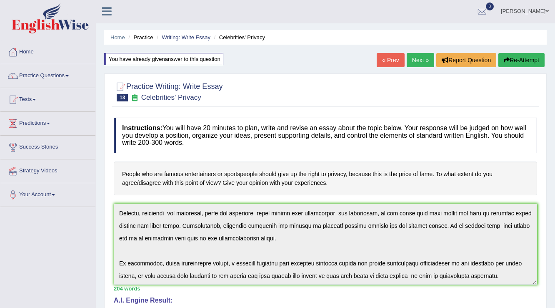
scroll to position [0, 0]
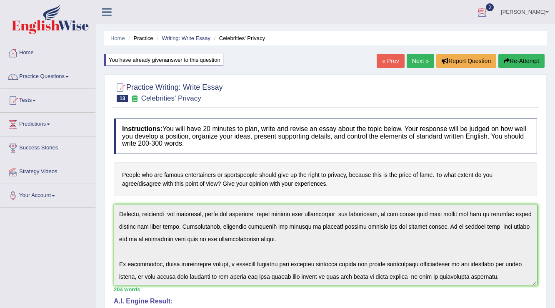
click at [418, 62] on link "Next »" at bounding box center [421, 61] width 28 height 14
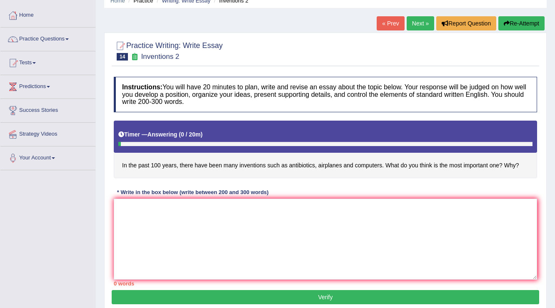
scroll to position [33, 0]
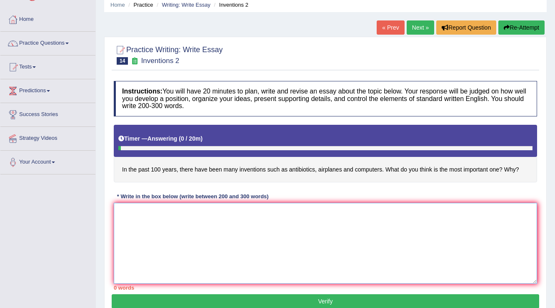
click at [245, 248] on textarea at bounding box center [325, 243] width 423 height 81
click at [395, 25] on link "« Prev" at bounding box center [391, 27] width 28 height 14
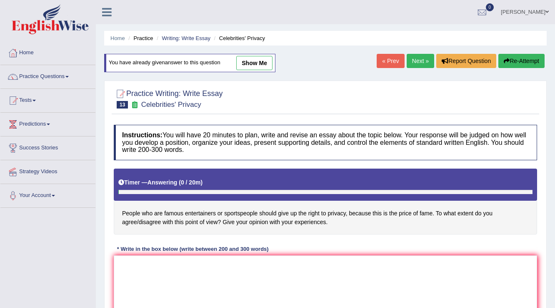
click at [258, 50] on div "Home Practice Writing: Write Essay Celebrities' Privacy You have already given …" at bounding box center [325, 208] width 459 height 417
click at [265, 66] on link "show me" at bounding box center [254, 63] width 36 height 14
type textarea "The increasing influence of great people has ignited numerous discussion. Altho…"
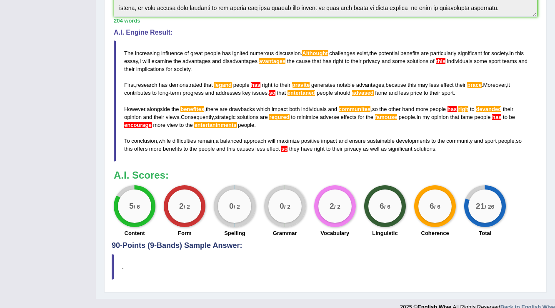
scroll to position [323, 0]
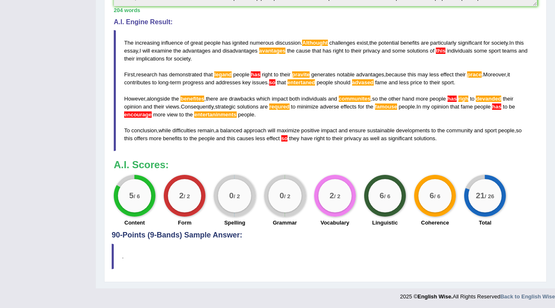
click at [192, 95] on span "benefites" at bounding box center [192, 98] width 24 height 6
click at [220, 72] on span "legand" at bounding box center [223, 74] width 18 height 6
click at [197, 97] on span "benefites" at bounding box center [192, 98] width 24 height 6
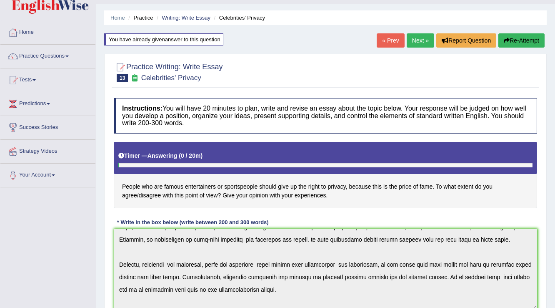
scroll to position [88, 0]
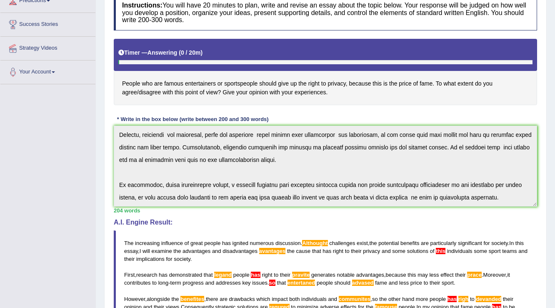
click at [523, 283] on div "Instructions: You will have 20 minutes to plan, write and revise an essay about…" at bounding box center [326, 211] width 428 height 440
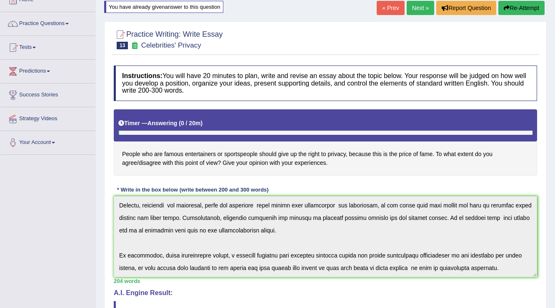
scroll to position [0, 0]
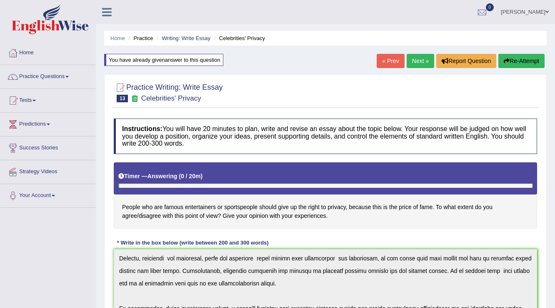
click at [510, 67] on button "Re-Attempt" at bounding box center [521, 61] width 46 height 14
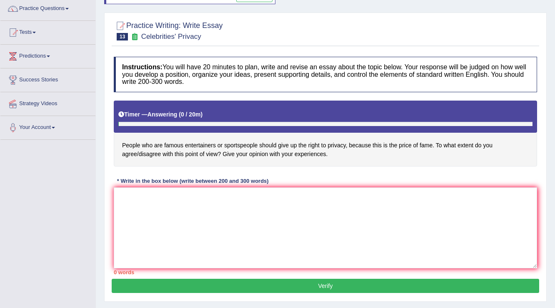
scroll to position [130, 0]
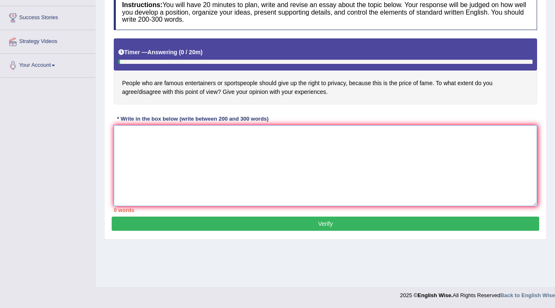
paste textarea "The increasing influence of great people has ignited numerous discussion. Altho…"
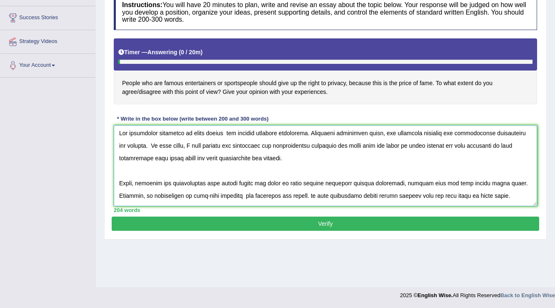
scroll to position [0, 0]
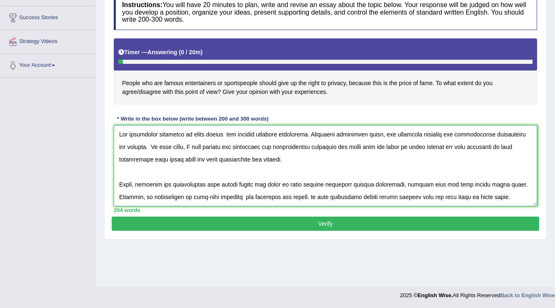
click at [337, 132] on textarea at bounding box center [325, 165] width 423 height 81
click at [339, 132] on textarea at bounding box center [325, 165] width 423 height 81
click at [307, 144] on textarea at bounding box center [325, 165] width 423 height 81
click at [311, 148] on textarea at bounding box center [325, 165] width 423 height 81
click at [307, 143] on textarea at bounding box center [325, 165] width 423 height 81
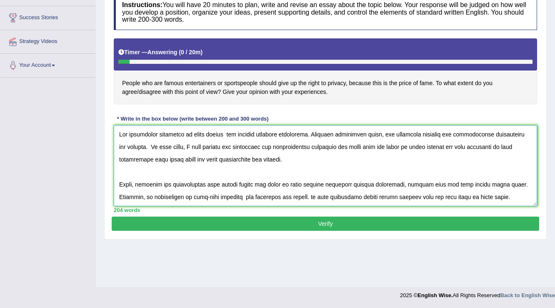
click at [333, 147] on textarea at bounding box center [325, 165] width 423 height 81
click at [352, 145] on textarea at bounding box center [325, 165] width 423 height 81
click at [314, 145] on textarea at bounding box center [325, 165] width 423 height 81
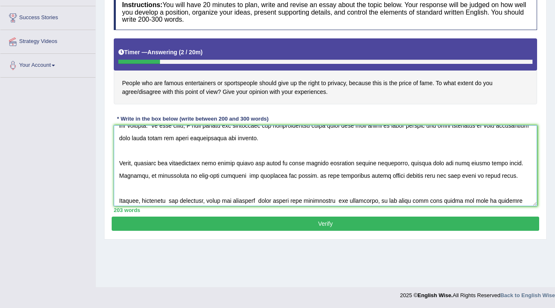
scroll to position [33, 0]
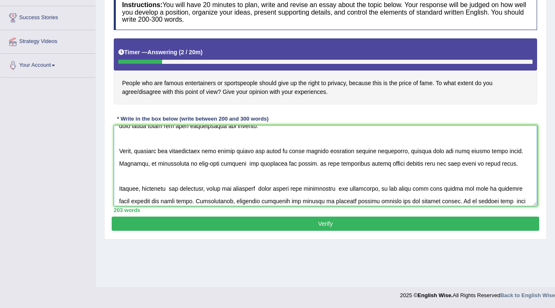
click at [230, 148] on textarea at bounding box center [325, 165] width 423 height 81
click at [265, 145] on textarea at bounding box center [325, 165] width 423 height 81
click at [322, 147] on textarea at bounding box center [325, 165] width 423 height 81
click at [506, 148] on textarea at bounding box center [325, 165] width 423 height 81
click at [492, 146] on textarea at bounding box center [325, 165] width 423 height 81
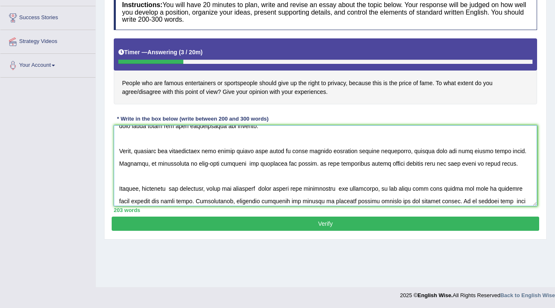
click at [318, 162] on textarea at bounding box center [325, 165] width 423 height 81
click at [363, 158] on textarea at bounding box center [325, 165] width 423 height 81
click at [423, 164] on textarea at bounding box center [325, 165] width 423 height 81
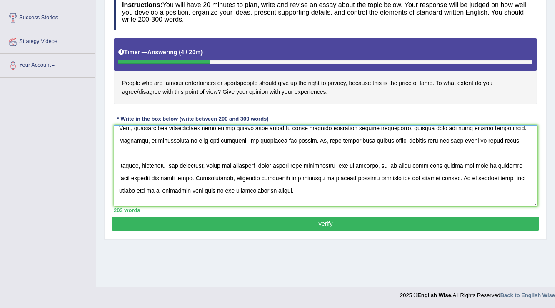
scroll to position [67, 0]
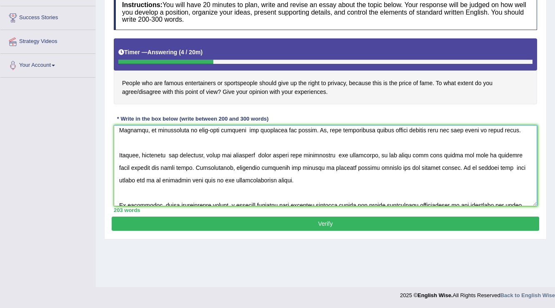
click at [206, 153] on textarea at bounding box center [325, 165] width 423 height 81
click at [385, 153] on textarea at bounding box center [325, 165] width 423 height 81
click at [387, 150] on textarea at bounding box center [325, 165] width 423 height 81
click at [334, 157] on textarea at bounding box center [325, 165] width 423 height 81
click at [344, 153] on textarea at bounding box center [325, 165] width 423 height 81
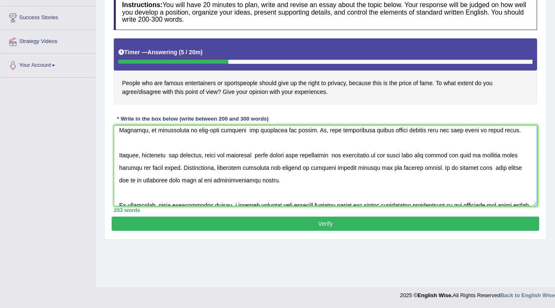
click at [342, 153] on textarea at bounding box center [325, 165] width 423 height 81
click at [478, 151] on textarea at bounding box center [325, 165] width 423 height 81
click at [394, 155] on textarea at bounding box center [325, 165] width 423 height 81
click at [410, 158] on textarea at bounding box center [325, 165] width 423 height 81
click at [419, 153] on textarea at bounding box center [325, 165] width 423 height 81
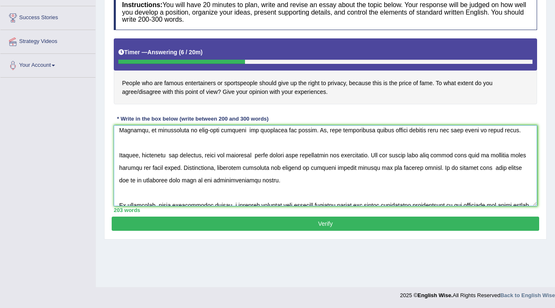
click at [442, 154] on textarea at bounding box center [325, 165] width 423 height 81
click at [145, 162] on textarea at bounding box center [325, 165] width 423 height 81
click at [342, 165] on textarea at bounding box center [325, 165] width 423 height 81
click at [460, 169] on textarea at bounding box center [325, 165] width 423 height 81
click at [458, 163] on textarea at bounding box center [325, 165] width 423 height 81
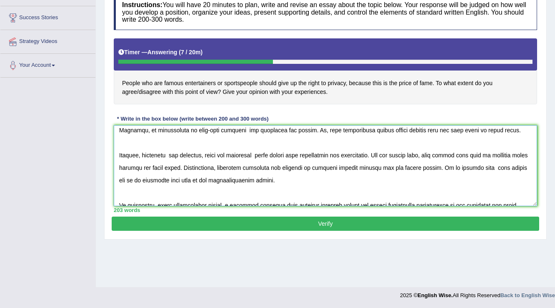
click at [208, 176] on textarea at bounding box center [325, 165] width 423 height 81
click at [165, 171] on textarea at bounding box center [325, 165] width 423 height 81
click at [161, 181] on textarea at bounding box center [325, 165] width 423 height 81
click at [205, 178] on textarea at bounding box center [325, 165] width 423 height 81
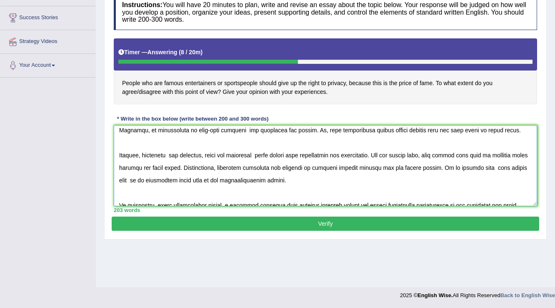
click at [303, 176] on textarea at bounding box center [325, 165] width 423 height 81
click at [318, 177] on textarea at bounding box center [325, 165] width 423 height 81
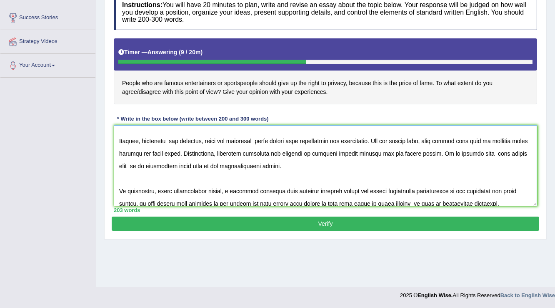
scroll to position [87, 0]
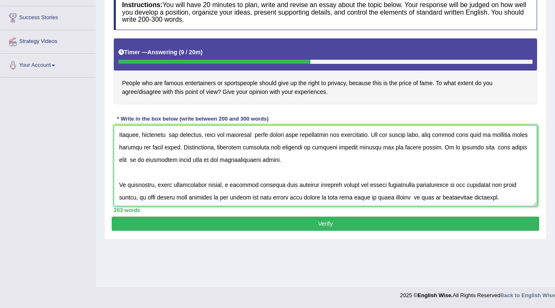
click at [146, 194] on textarea at bounding box center [325, 165] width 423 height 81
type textarea "The increasing influence of great people has ignited numerous discussion. Altho…"
click at [300, 224] on button "Verify" at bounding box center [326, 223] width 428 height 14
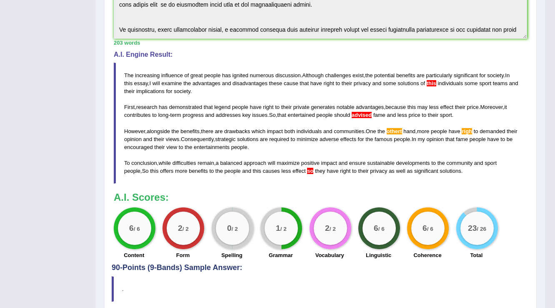
scroll to position [278, 0]
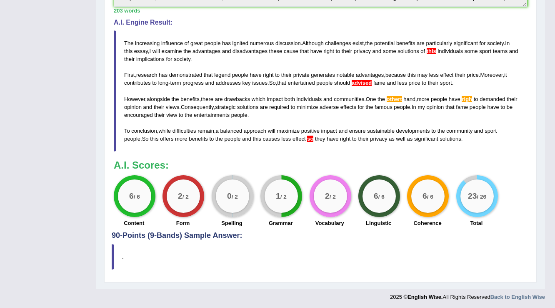
click at [417, 236] on div "Practice Writing: Write Essay 13 Celebrities' Privacy Instructions: You will ha…" at bounding box center [320, 39] width 433 height 486
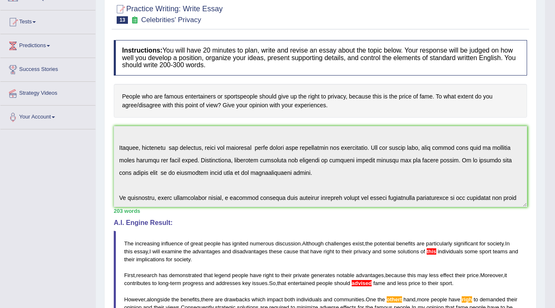
click at [274, 207] on div "203 words" at bounding box center [320, 211] width 413 height 8
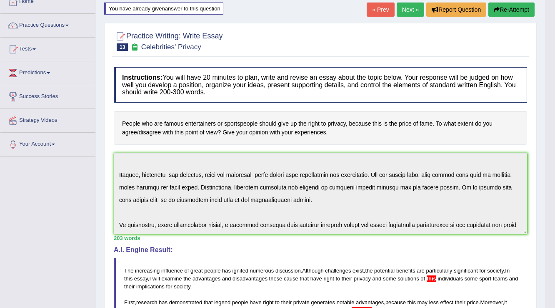
scroll to position [0, 0]
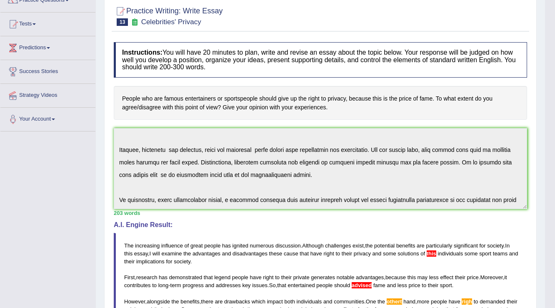
click at [530, 245] on div "Practice Writing: Write Essay 13 Celebrities' Privacy Instructions: You will ha…" at bounding box center [320, 241] width 433 height 486
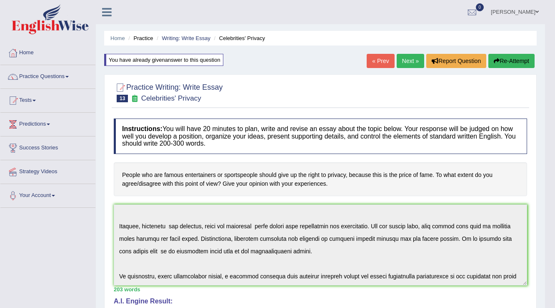
click at [513, 63] on button "Re-Attempt" at bounding box center [511, 61] width 46 height 14
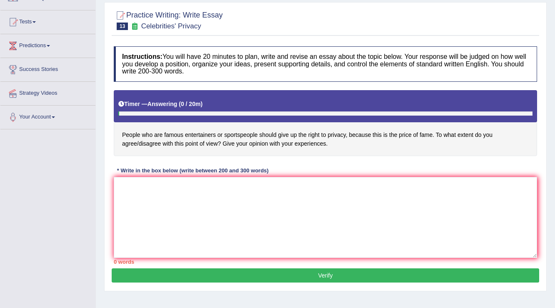
scroll to position [67, 0]
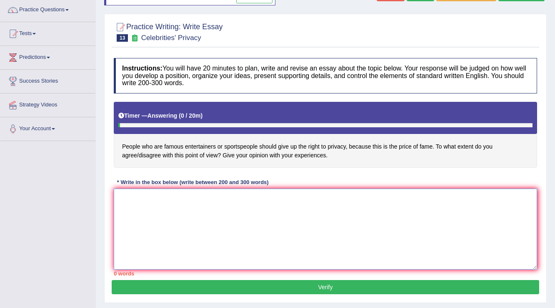
paste textarea "The increasing influence of great people has ignited numerous discussion. Altho…"
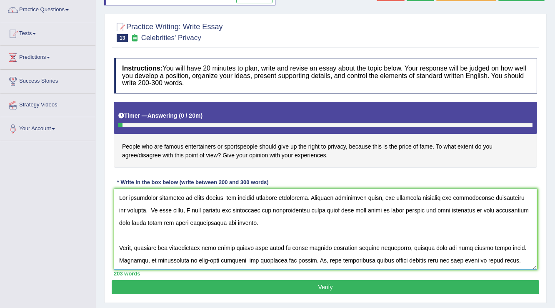
scroll to position [0, 0]
click at [485, 208] on textarea at bounding box center [325, 228] width 423 height 81
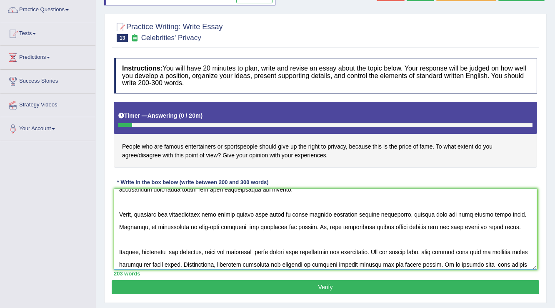
scroll to position [67, 0]
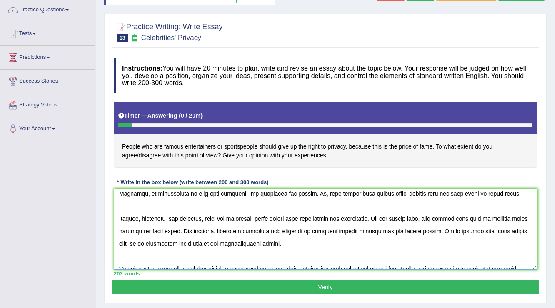
click at [501, 216] on textarea at bounding box center [325, 228] width 423 height 81
click at [428, 217] on textarea at bounding box center [325, 228] width 423 height 81
click at [426, 213] on textarea at bounding box center [325, 228] width 423 height 81
click at [396, 228] on textarea at bounding box center [325, 228] width 423 height 81
click at [397, 228] on textarea at bounding box center [325, 228] width 423 height 81
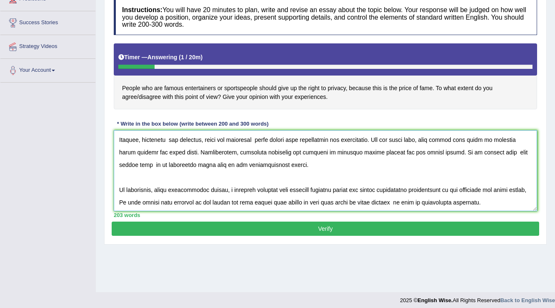
scroll to position [130, 0]
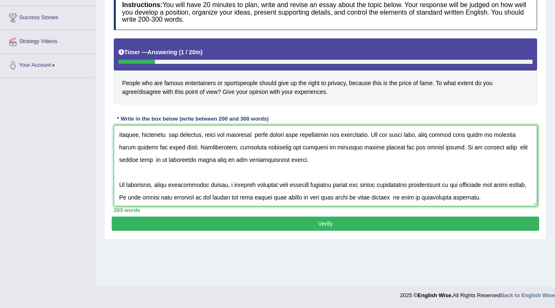
click at [325, 195] on textarea at bounding box center [325, 165] width 423 height 81
type textarea "The increasing influence of great people has ignited numerous discussion. Altho…"
click at [331, 223] on button "Verify" at bounding box center [326, 223] width 428 height 14
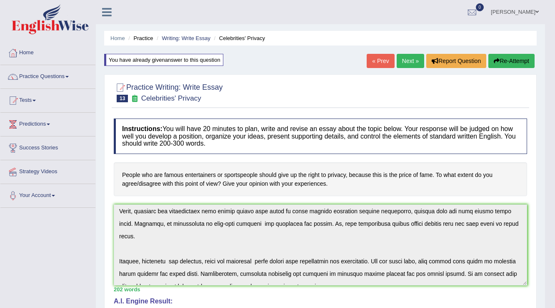
scroll to position [0, 0]
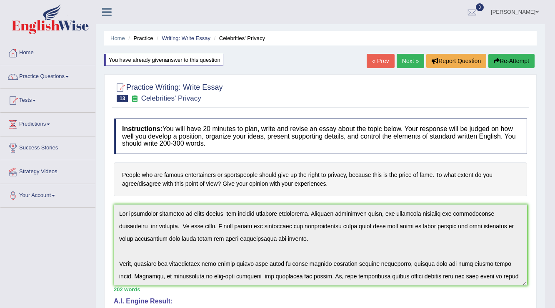
click at [403, 58] on link "Next »" at bounding box center [411, 61] width 28 height 14
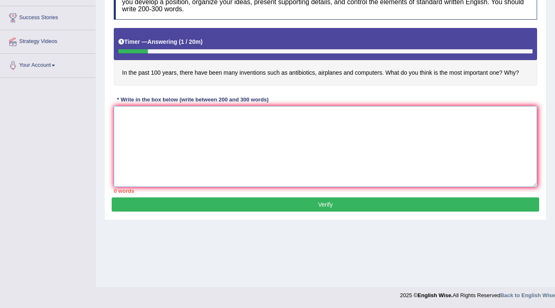
click at [168, 143] on textarea at bounding box center [325, 146] width 423 height 81
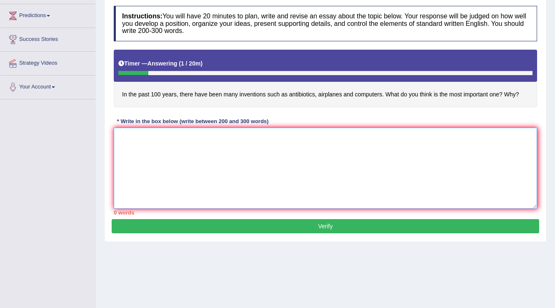
scroll to position [97, 0]
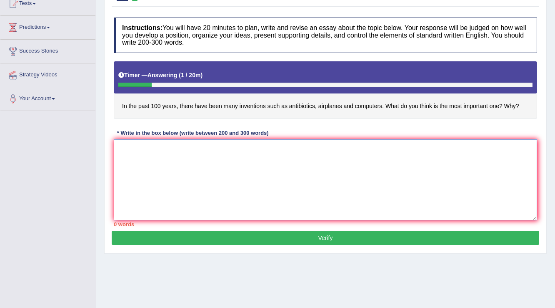
click at [453, 180] on textarea at bounding box center [325, 179] width 423 height 81
click at [200, 158] on textarea at bounding box center [325, 179] width 423 height 81
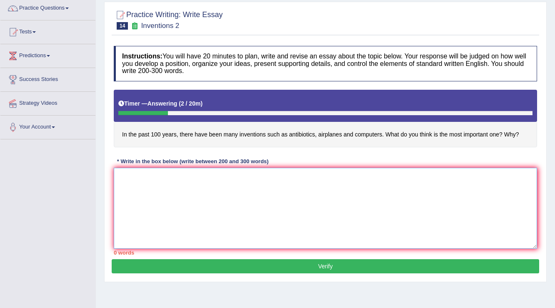
scroll to position [0, 0]
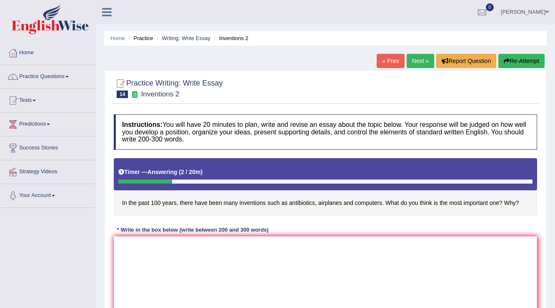
click at [412, 59] on link "Next »" at bounding box center [421, 61] width 28 height 14
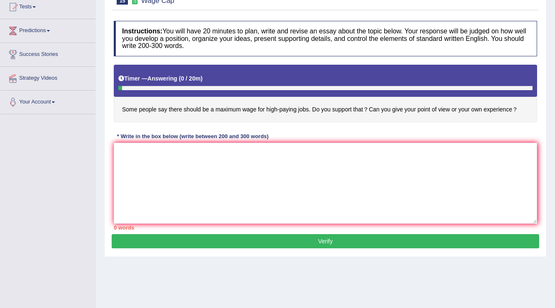
scroll to position [130, 0]
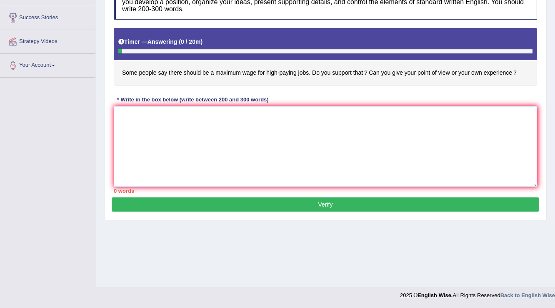
click at [222, 150] on textarea at bounding box center [325, 146] width 423 height 81
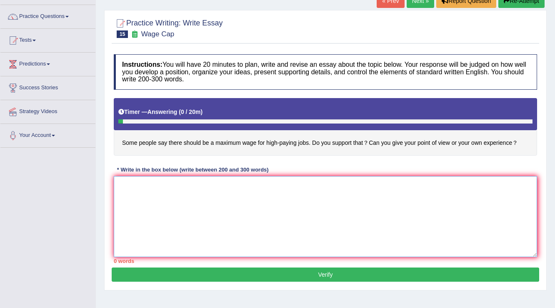
scroll to position [0, 0]
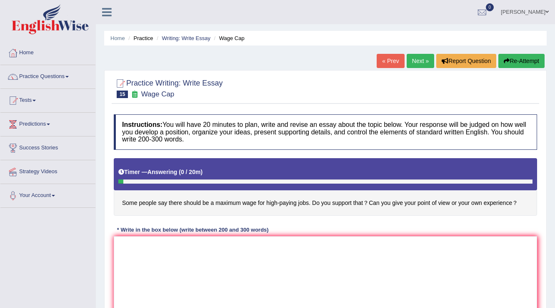
click at [384, 65] on link "« Prev" at bounding box center [391, 61] width 28 height 14
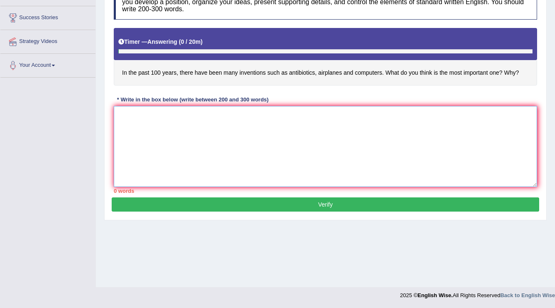
click at [163, 118] on textarea at bounding box center [325, 146] width 423 height 81
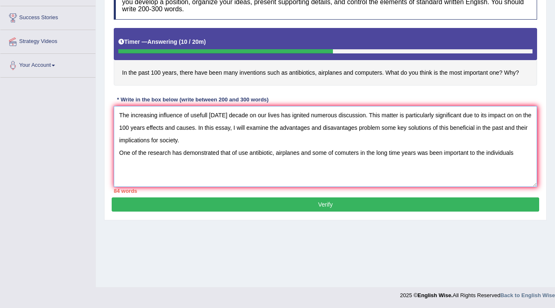
click at [364, 150] on textarea "The increasing influence of usefull [DATE] decade on our lives has ignited nume…" at bounding box center [325, 146] width 423 height 81
click at [361, 152] on textarea "The increasing influence of usefull [DATE] decade on our lives has ignited nume…" at bounding box center [325, 146] width 423 height 81
click at [358, 150] on textarea "The increasing influence of usefull in 100 years decade on our lives has ignite…" at bounding box center [325, 146] width 423 height 81
click at [518, 150] on textarea "The increasing influence of usefull in 100 years decade on our lives has ignite…" at bounding box center [325, 146] width 423 height 81
click at [521, 151] on textarea "The increasing influence of usefull in 100 years decade on our lives has ignite…" at bounding box center [325, 146] width 423 height 81
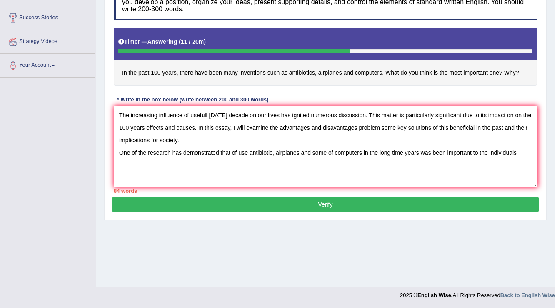
click at [527, 150] on textarea "The increasing influence of usefull in 100 years decade on our lives has ignite…" at bounding box center [325, 146] width 423 height 81
click at [357, 164] on textarea "The increasing influence of usefull in 100 years decade on our lives has ignite…" at bounding box center [325, 146] width 423 height 81
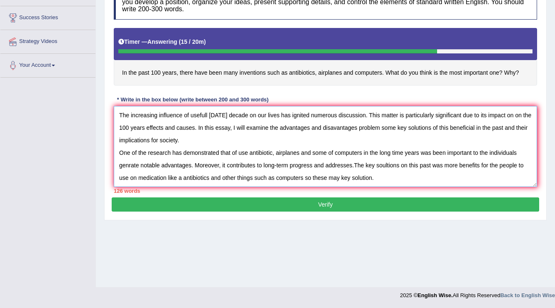
scroll to position [7, 0]
click at [389, 166] on textarea "The increasing influence of usefull in 100 years decade on our lives has ignite…" at bounding box center [325, 146] width 423 height 81
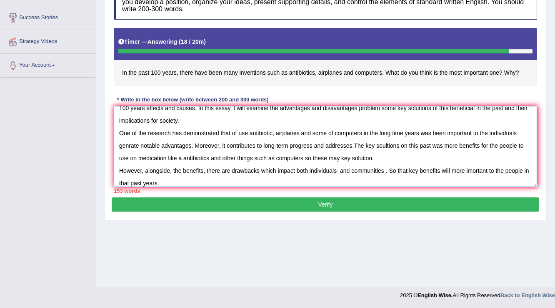
scroll to position [32, 0]
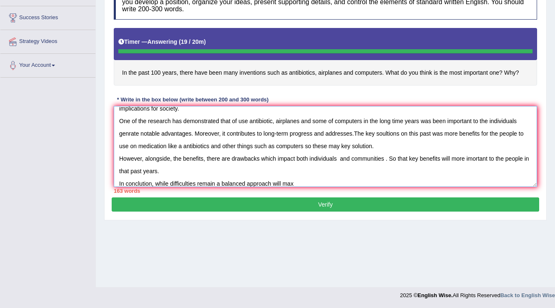
type textarea "The increasing influence of usefull [DATE] decade on our lives has ignited nume…"
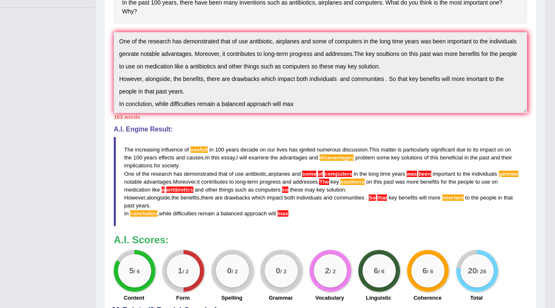
scroll to position [0, 0]
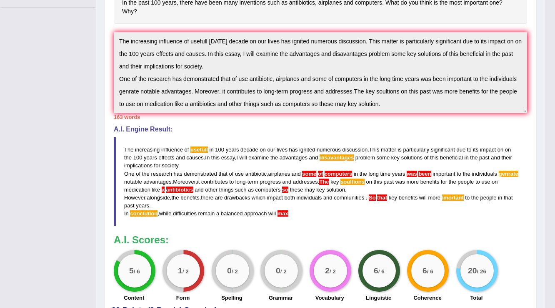
drag, startPoint x: 125, startPoint y: 138, endPoint x: 143, endPoint y: 163, distance: 31.3
click at [143, 163] on blockquote "The increasing influence of usefull in 100 years decade on our lives has ignite…" at bounding box center [320, 181] width 413 height 89
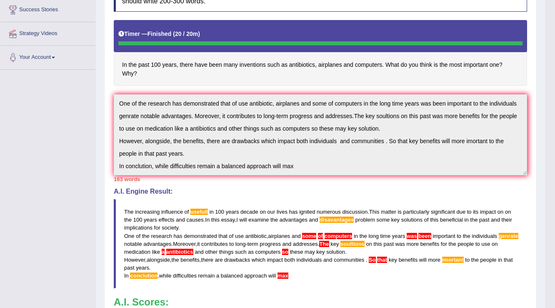
scroll to position [266, 0]
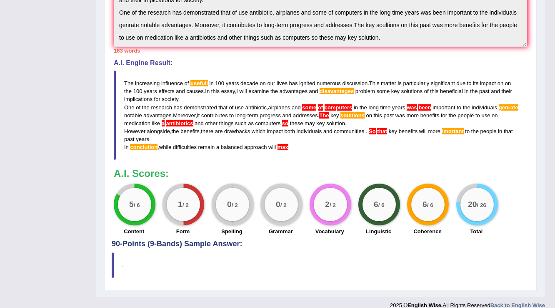
click at [125, 80] on span "The" at bounding box center [128, 83] width 9 height 6
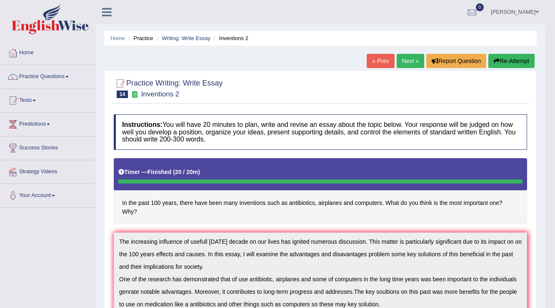
scroll to position [50, 0]
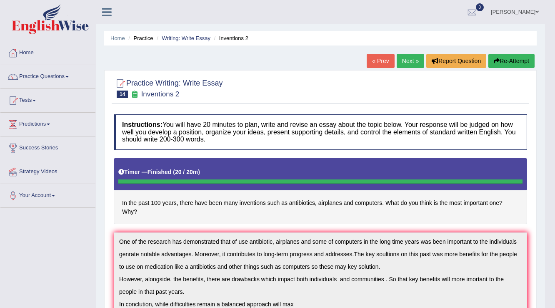
click at [515, 58] on button "Re-Attempt" at bounding box center [511, 61] width 46 height 14
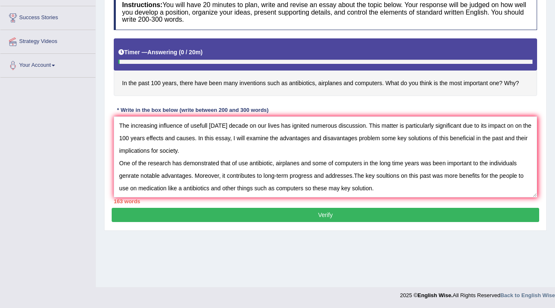
scroll to position [44, 0]
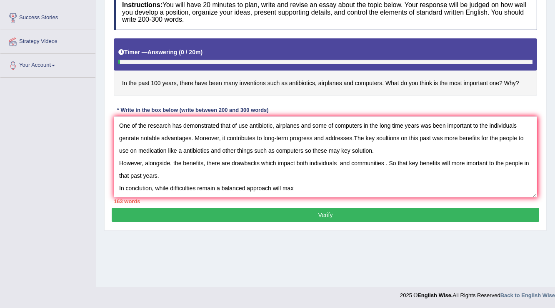
click at [398, 155] on textarea "The increasing influence of usefull [DATE] decade on our lives has ignited nume…" at bounding box center [325, 156] width 423 height 81
click at [395, 155] on textarea "The increasing influence of usefull [DATE] decade on our lives has ignited nume…" at bounding box center [325, 156] width 423 height 81
click at [418, 157] on textarea "The increasing influence of usefull [DATE] decade on our lives has ignited nume…" at bounding box center [325, 156] width 423 height 81
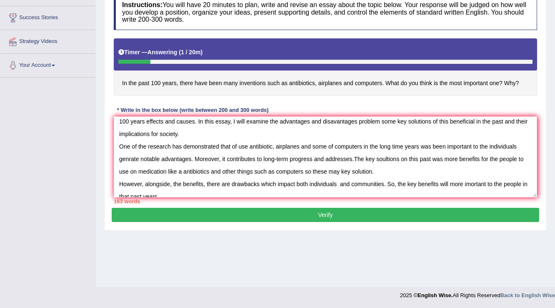
click at [311, 170] on textarea "The increasing influence of usefull [DATE] decade on our lives has ignited nume…" at bounding box center [325, 156] width 423 height 81
click at [305, 170] on textarea "The increasing influence of usefull [DATE] decade on our lives has ignited nume…" at bounding box center [325, 156] width 423 height 81
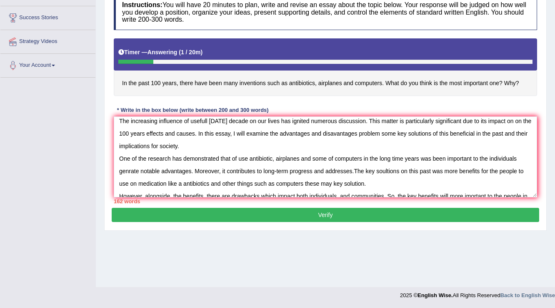
scroll to position [0, 0]
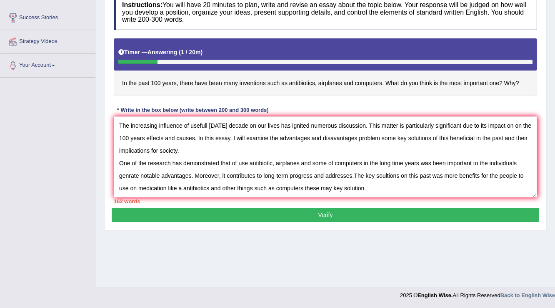
click at [349, 135] on textarea "The increasing influence of usefull [DATE] decade on our lives has ignited nume…" at bounding box center [325, 156] width 423 height 81
click at [379, 136] on textarea "The increasing influence of usefull [DATE] decade on our lives has ignited nume…" at bounding box center [325, 156] width 423 height 81
click at [403, 135] on textarea "The increasing influence of usefull [DATE] decade on our lives has ignited nume…" at bounding box center [325, 156] width 423 height 81
click at [209, 125] on textarea "The increasing influence of usefull [DATE] decade on our lives has ignited nume…" at bounding box center [325, 156] width 423 height 81
click at [335, 159] on textarea "The increasing influence of useful in 100 years decade on our lives has ignited…" at bounding box center [325, 156] width 423 height 81
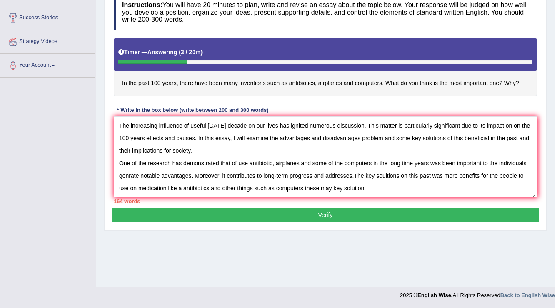
click at [373, 162] on textarea "The increasing influence of useful in 100 years decade on our lives has ignited…" at bounding box center [325, 156] width 423 height 81
click at [447, 153] on textarea "The increasing influence of useful in 100 years decade on our lives has ignited…" at bounding box center [325, 156] width 423 height 81
click at [442, 161] on textarea "The increasing influence of useful in 100 years decade on our lives has ignited…" at bounding box center [325, 156] width 423 height 81
click at [140, 170] on textarea "The increasing influence of useful in 100 years decade on our lives has ignited…" at bounding box center [325, 156] width 423 height 81
click at [368, 171] on textarea "The increasing influence of useful in 100 years decade on our lives has ignited…" at bounding box center [325, 156] width 423 height 81
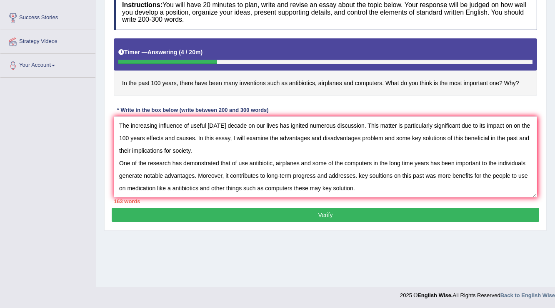
click at [184, 187] on textarea "The increasing influence of useful in 100 years decade on our lives has ignited…" at bounding box center [325, 156] width 423 height 81
click at [480, 159] on textarea "The increasing influence of useful in 100 years decade on our lives has ignited…" at bounding box center [325, 156] width 423 height 81
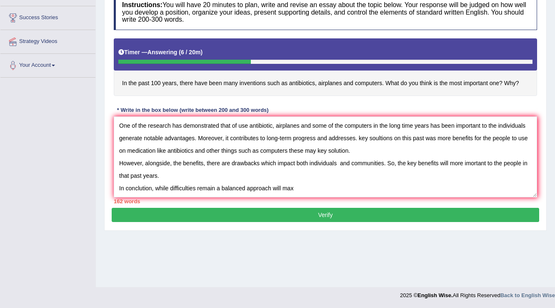
click at [439, 154] on textarea "The increasing influence of useful in 100 years decade on our lives has ignited…" at bounding box center [325, 156] width 423 height 81
click at [341, 150] on textarea "The increasing influence of useful in 100 years decade on our lives has ignited…" at bounding box center [325, 156] width 423 height 81
click at [298, 174] on textarea "The increasing influence of useful in 100 years decade on our lives has ignited…" at bounding box center [325, 156] width 423 height 81
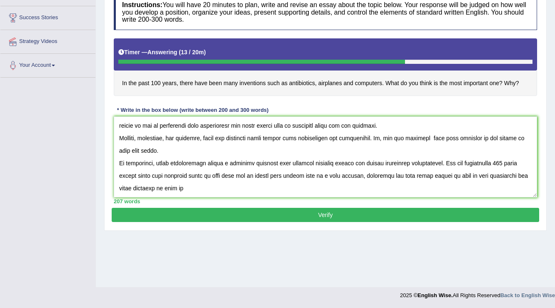
scroll to position [75, 0]
type textarea "The increasing influence of useful in 100 years decade on our lives has ignited…"
click at [248, 214] on button "Verify" at bounding box center [326, 215] width 428 height 14
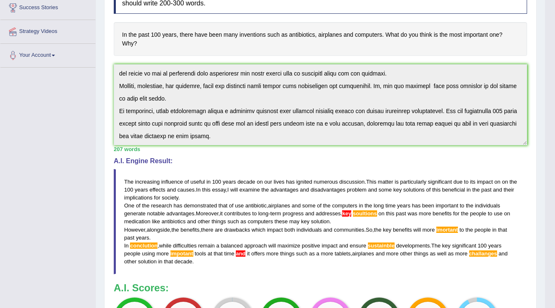
scroll to position [254, 0]
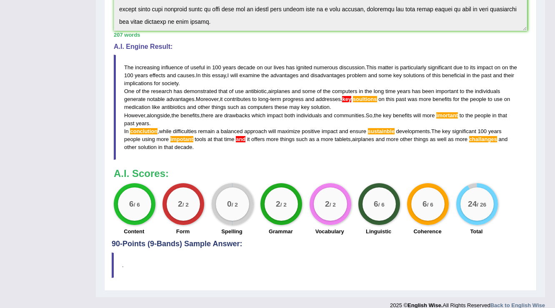
click at [248, 128] on div "Instructions: You will have 20 minutes to plan, write and revise an essay about…" at bounding box center [321, 49] width 418 height 379
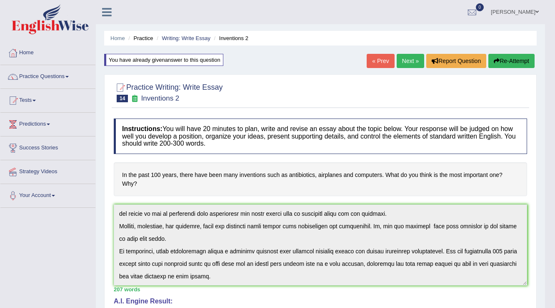
scroll to position [75, 0]
click at [513, 54] on button "Re-Attempt" at bounding box center [511, 61] width 46 height 14
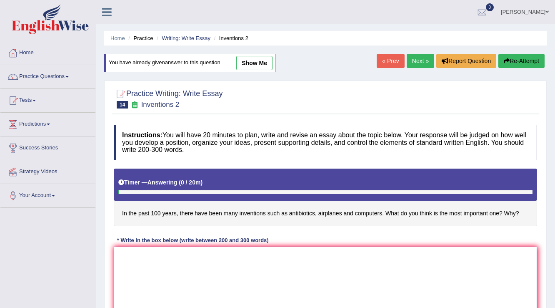
scroll to position [100, 0]
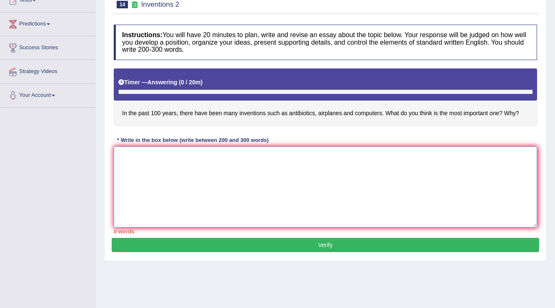
click at [203, 174] on textarea at bounding box center [325, 186] width 423 height 81
paste textarea "The increasing influence of useful [DATE] decade on our lives has ignited numer…"
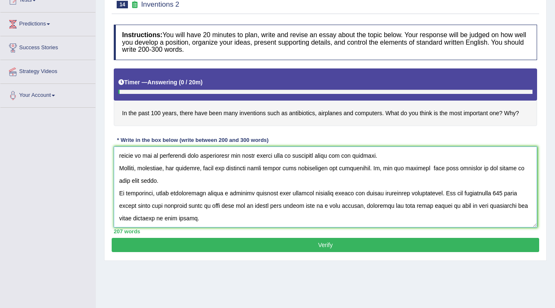
scroll to position [75, 0]
click at [245, 180] on textarea at bounding box center [325, 186] width 423 height 81
click at [246, 192] on textarea at bounding box center [325, 186] width 423 height 81
click at [206, 192] on textarea at bounding box center [325, 186] width 423 height 81
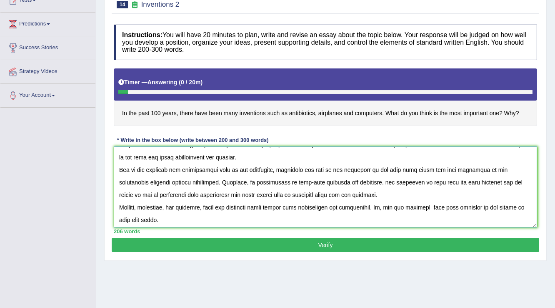
scroll to position [33, 0]
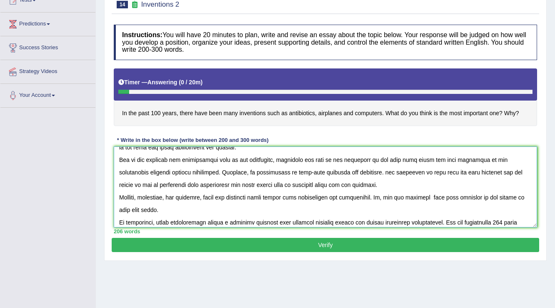
click at [358, 165] on textarea at bounding box center [325, 186] width 423 height 81
click at [360, 170] on textarea at bounding box center [325, 186] width 423 height 81
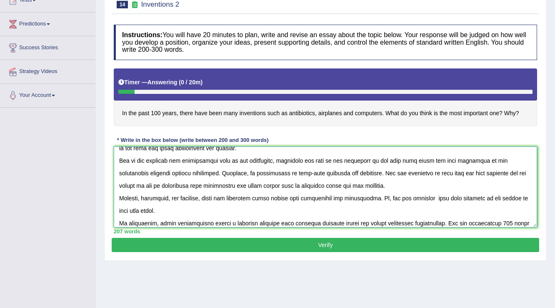
scroll to position [0, 0]
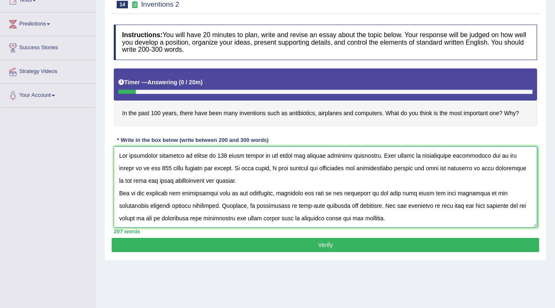
click at [405, 208] on textarea at bounding box center [325, 186] width 423 height 81
click at [458, 193] on textarea at bounding box center [325, 186] width 423 height 81
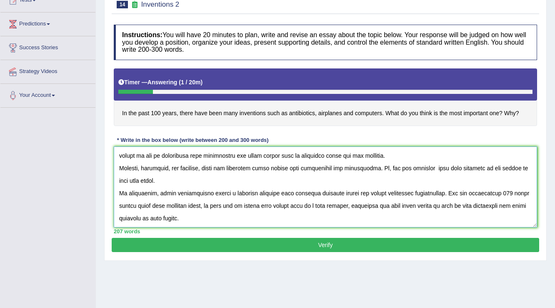
click at [169, 198] on textarea at bounding box center [325, 186] width 423 height 81
click at [182, 200] on textarea at bounding box center [325, 186] width 423 height 81
click at [406, 184] on textarea at bounding box center [325, 186] width 423 height 81
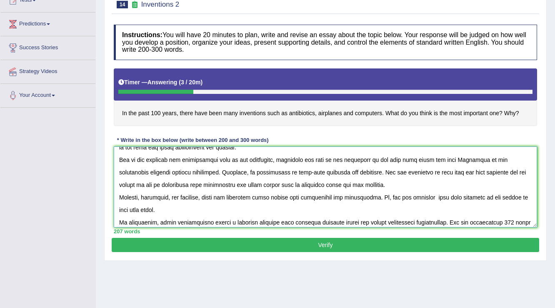
scroll to position [75, 0]
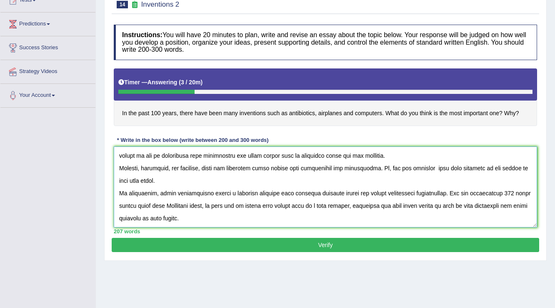
type textarea "The increasing influence of useful in 100 years decade on our lives has ignited…"
click at [305, 245] on button "Verify" at bounding box center [326, 245] width 428 height 14
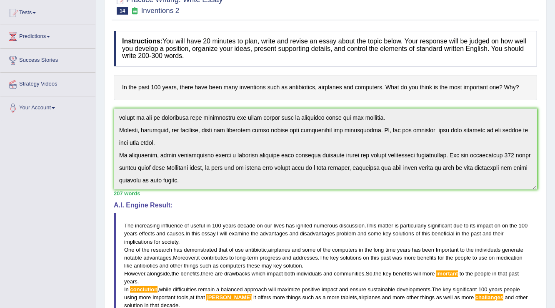
click at [315, 232] on div "Instructions: You will have 20 minutes to plan, write and revise an essay about…" at bounding box center [326, 212] width 428 height 371
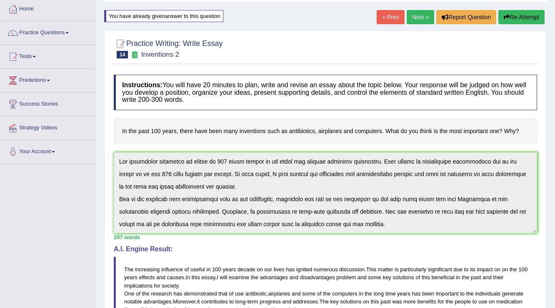
scroll to position [0, 0]
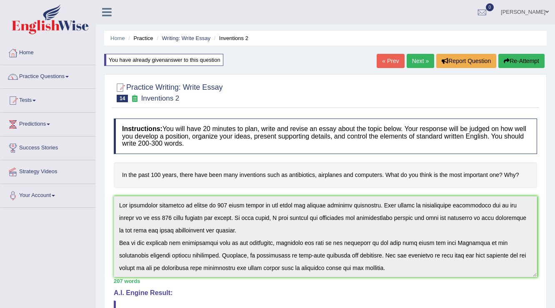
click at [504, 62] on icon "button" at bounding box center [507, 61] width 6 height 6
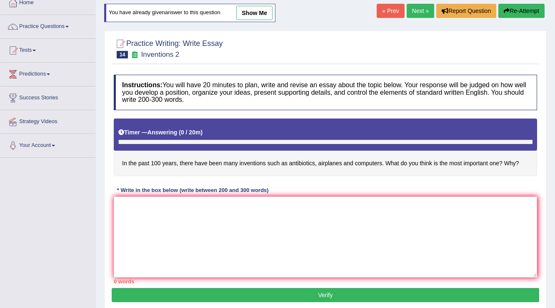
scroll to position [67, 0]
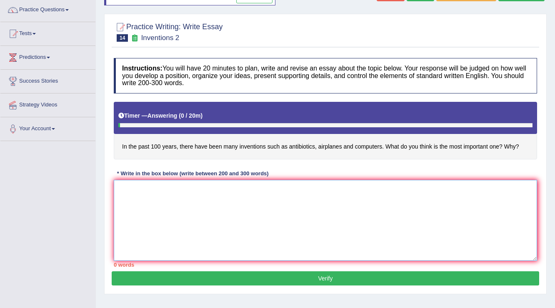
paste textarea "he increasing influence of useful [DATE] decade on our lives has ignited numero…"
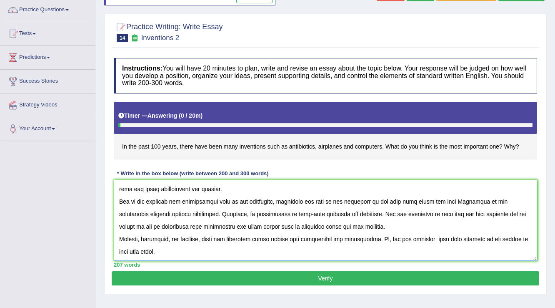
scroll to position [0, 0]
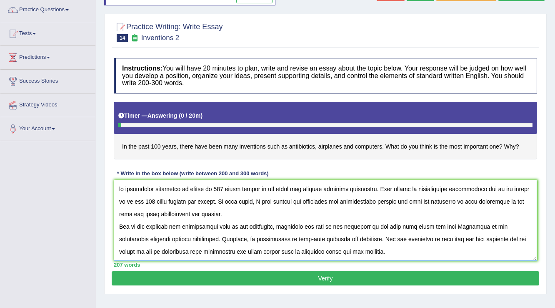
click at [118, 185] on textarea at bounding box center [325, 220] width 423 height 81
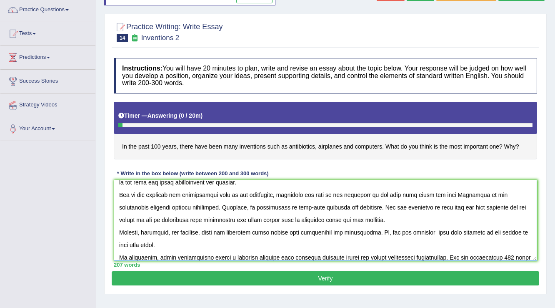
scroll to position [75, 0]
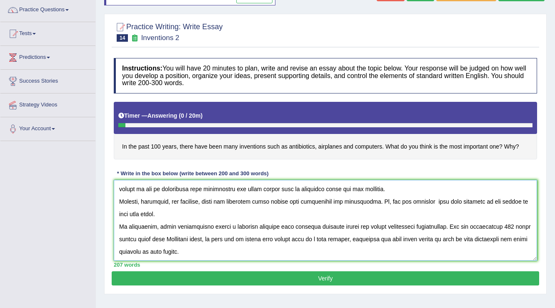
click at [471, 187] on textarea at bounding box center [325, 220] width 423 height 81
click at [237, 222] on textarea at bounding box center [325, 220] width 423 height 81
click at [497, 226] on textarea at bounding box center [325, 220] width 423 height 81
click at [151, 210] on textarea at bounding box center [325, 220] width 423 height 81
type textarea "The increasing influence of useful [DATE] decade on our lives has ignited numer…"
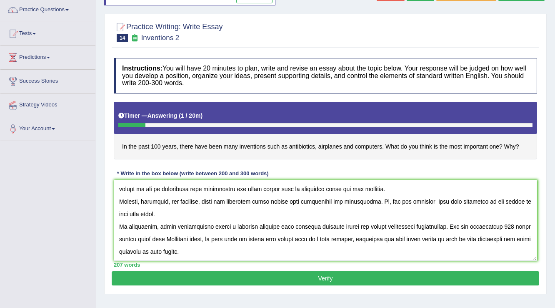
click at [320, 272] on button "Verify" at bounding box center [326, 278] width 428 height 14
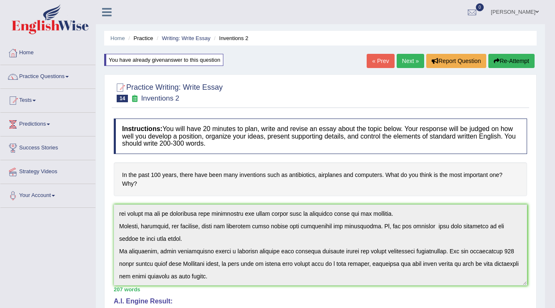
click at [267, 297] on div "Instructions: You will have 20 minutes to plan, write and revise an essay about…" at bounding box center [321, 303] width 418 height 379
click at [515, 64] on button "Re-Attempt" at bounding box center [511, 61] width 46 height 14
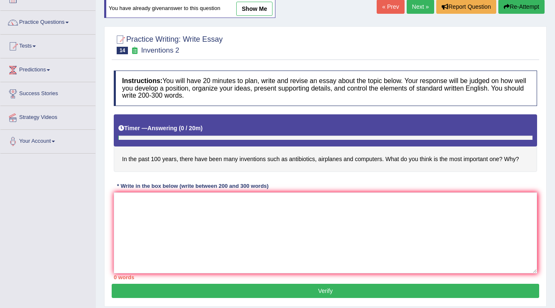
scroll to position [130, 0]
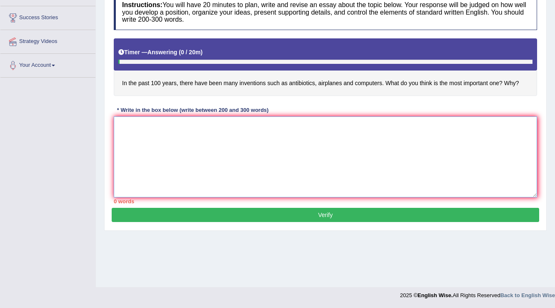
paste textarea "The increasing influence of useful in 100 years decade on our lives has ignited…"
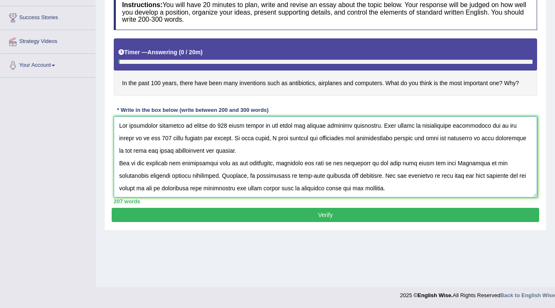
scroll to position [69, 0]
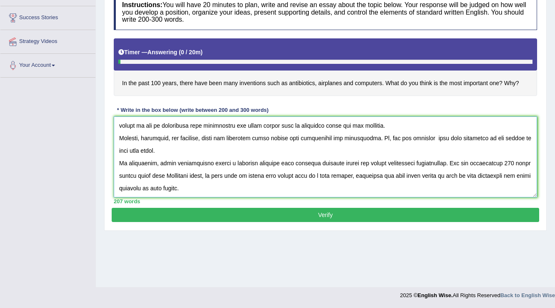
click at [152, 156] on textarea at bounding box center [325, 156] width 423 height 81
click at [257, 168] on textarea at bounding box center [325, 156] width 423 height 81
type textarea "The increasing influence of useful in 100 years decade on our lives has ignited…"
click at [311, 215] on button "Verify" at bounding box center [326, 215] width 428 height 14
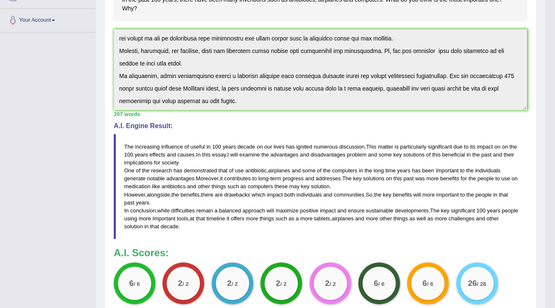
scroll to position [21, 0]
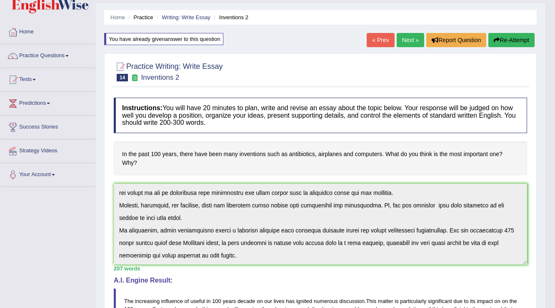
click at [399, 43] on link "Next »" at bounding box center [411, 40] width 28 height 14
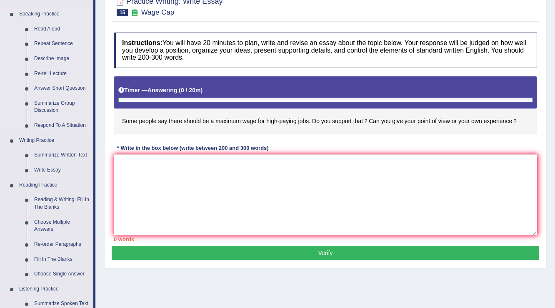
scroll to position [133, 0]
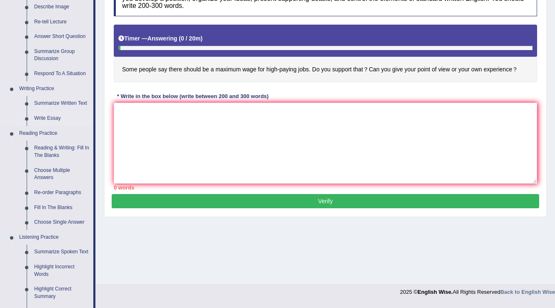
click at [51, 115] on link "Write Essay" at bounding box center [61, 118] width 63 height 15
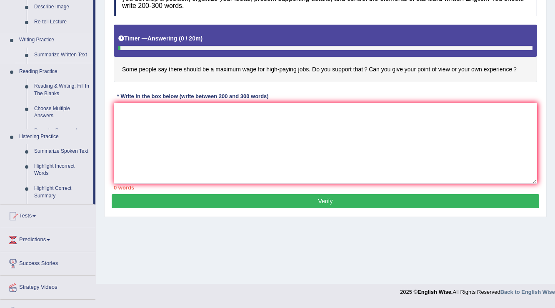
scroll to position [130, 0]
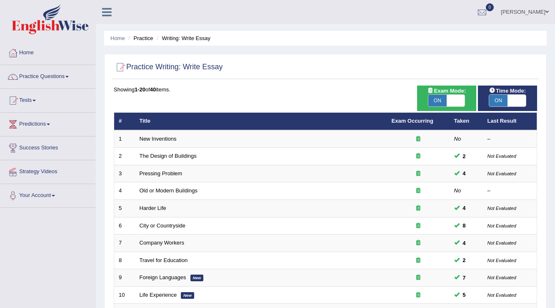
click at [157, 120] on th "Title" at bounding box center [261, 122] width 252 height 18
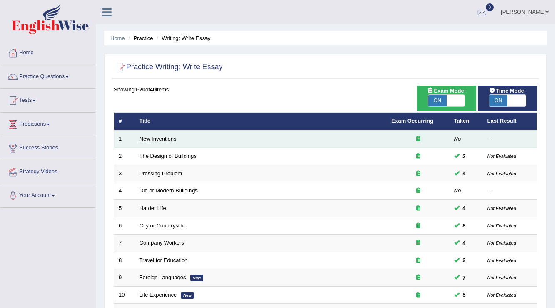
click at [157, 139] on link "New Inventions" at bounding box center [158, 138] width 37 height 6
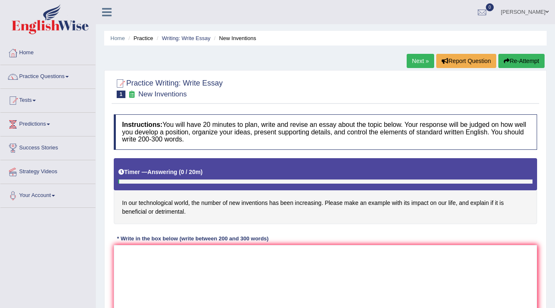
click at [425, 62] on link "Next »" at bounding box center [421, 61] width 28 height 14
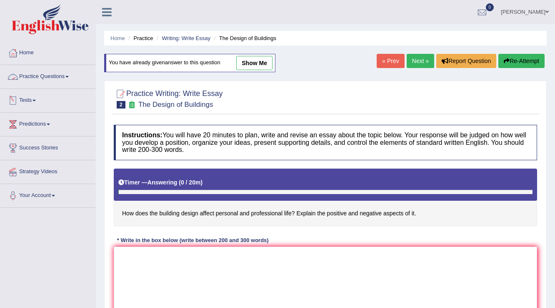
click at [41, 75] on link "Practice Questions" at bounding box center [47, 75] width 95 height 21
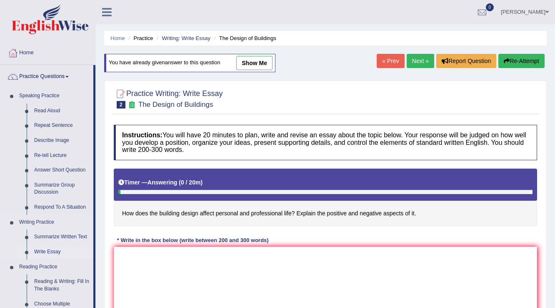
click at [46, 248] on link "Write Essay" at bounding box center [61, 251] width 63 height 15
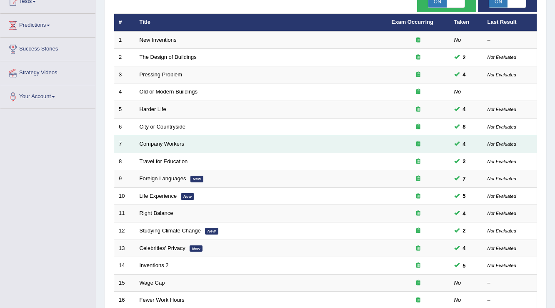
scroll to position [100, 0]
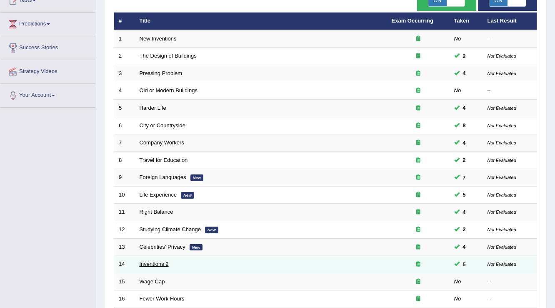
click at [158, 262] on link "Inventions 2" at bounding box center [154, 263] width 29 height 6
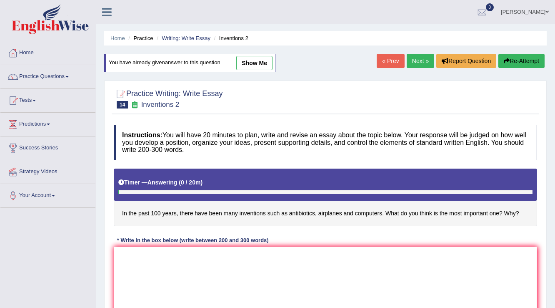
click at [260, 64] on link "show me" at bounding box center [254, 63] width 36 height 14
type textarea "The increasing influence of useful in 100 years decade on our lives has ignited…"
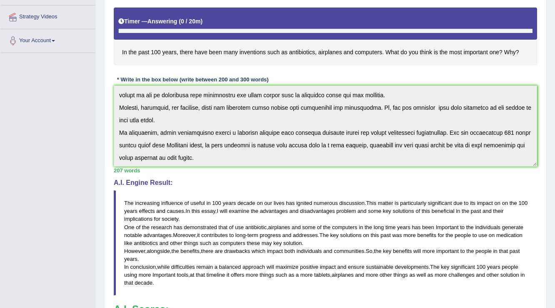
scroll to position [33, 0]
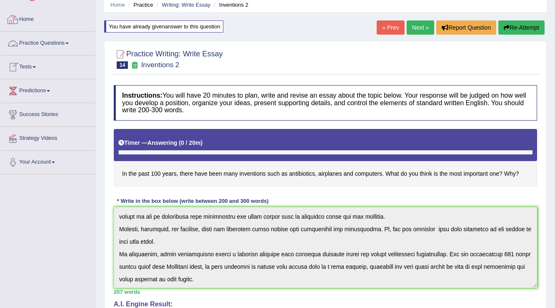
click at [60, 35] on link "Practice Questions" at bounding box center [47, 42] width 95 height 21
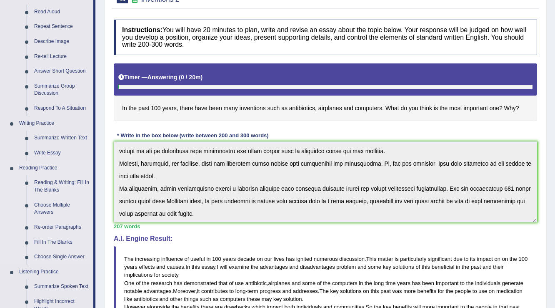
scroll to position [100, 0]
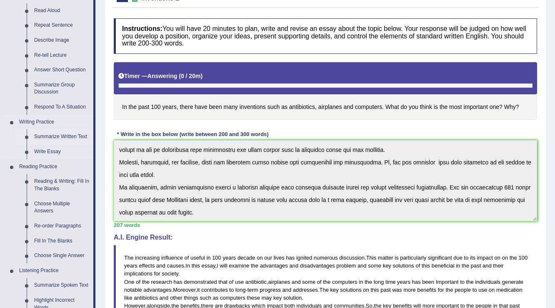
click at [52, 138] on link "Summarize Written Text" at bounding box center [61, 136] width 63 height 15
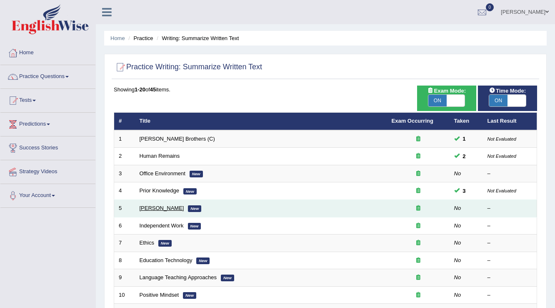
click at [155, 207] on link "[PERSON_NAME]" at bounding box center [162, 208] width 45 height 6
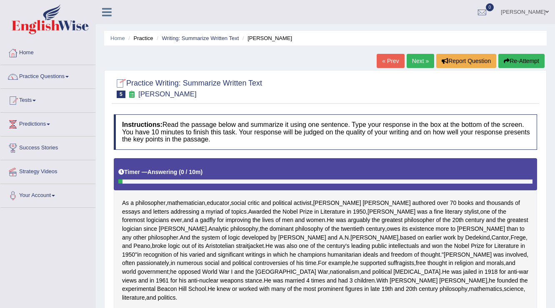
click at [377, 61] on link "« Prev" at bounding box center [391, 61] width 28 height 14
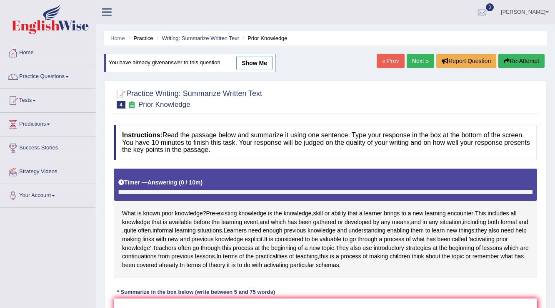
click at [264, 60] on link "show me" at bounding box center [254, 63] width 36 height 14
type textarea "The passage outlines that, Pre-extisting knowledge is the knowledge, that skill…"
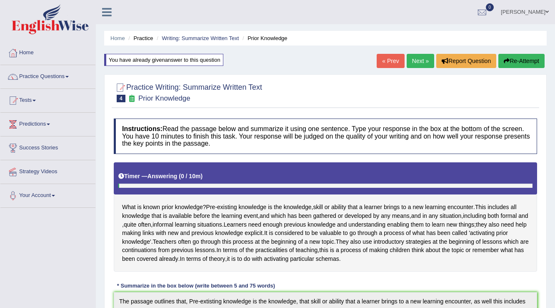
click at [418, 61] on link "Next »" at bounding box center [421, 61] width 28 height 14
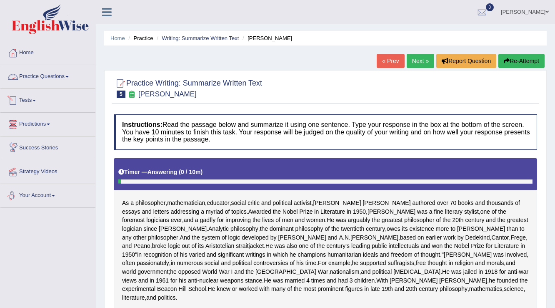
click at [26, 80] on link "Practice Questions" at bounding box center [47, 75] width 95 height 21
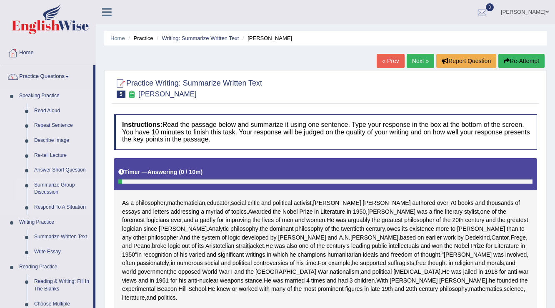
click at [56, 191] on link "Summarize Group Discussion" at bounding box center [61, 189] width 63 height 22
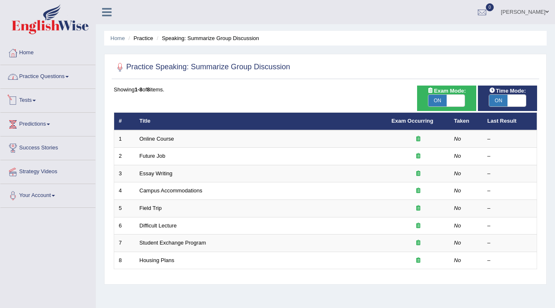
click at [58, 73] on link "Practice Questions" at bounding box center [47, 75] width 95 height 21
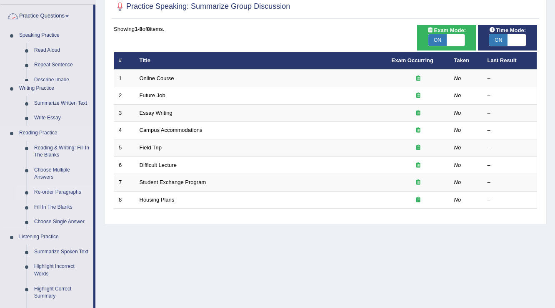
scroll to position [133, 0]
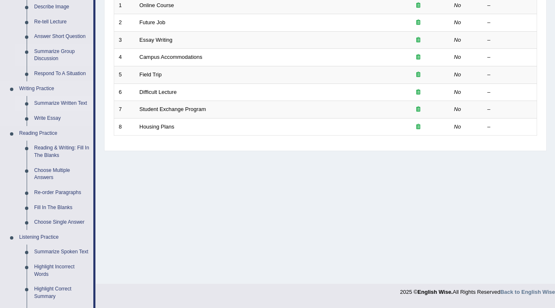
click at [59, 105] on link "Summarize Written Text" at bounding box center [61, 103] width 63 height 15
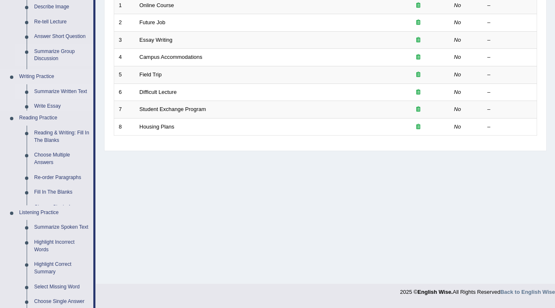
scroll to position [130, 0]
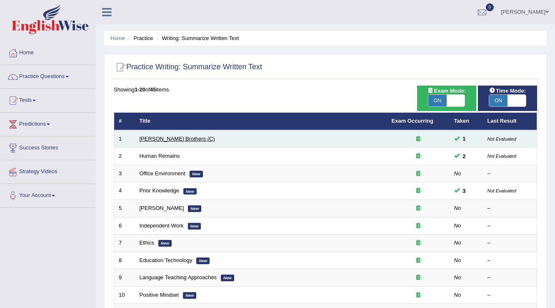
click at [170, 137] on link "Wright Brothers (C)" at bounding box center [177, 138] width 75 height 6
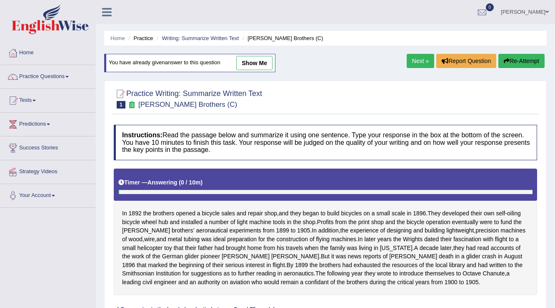
click at [257, 60] on link "show me" at bounding box center [254, 63] width 36 height 14
type textarea "In 1892 the brothers opened a bicycle ales and repair shop that, and they began…"
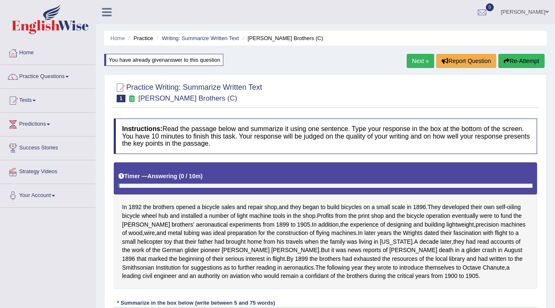
click at [418, 60] on link "Next »" at bounding box center [421, 61] width 28 height 14
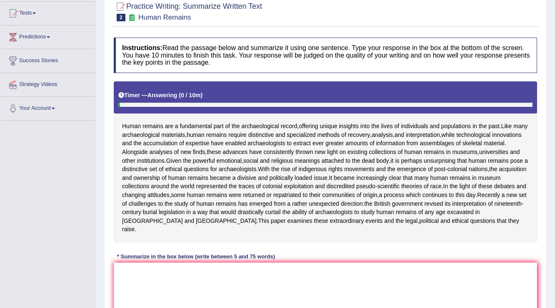
scroll to position [190, 0]
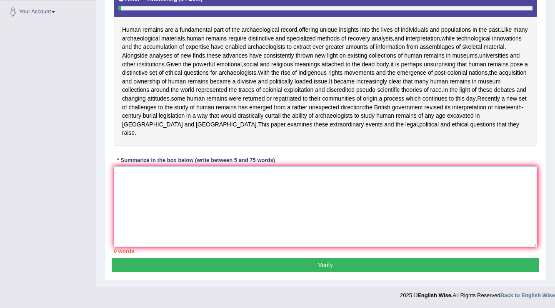
click at [220, 223] on textarea at bounding box center [325, 206] width 423 height 81
click at [167, 183] on textarea at bounding box center [325, 206] width 423 height 81
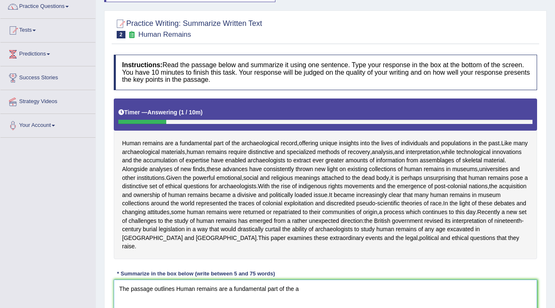
scroll to position [0, 0]
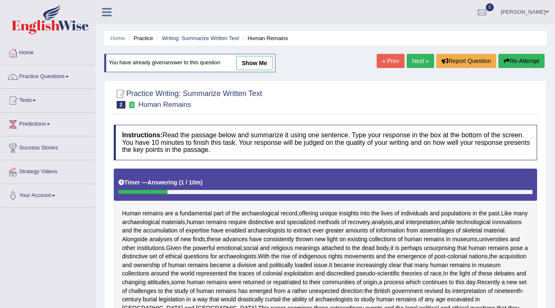
click at [264, 67] on link "show me" at bounding box center [254, 63] width 36 height 14
type textarea "Human remains are a fundamental part of the archaeological record that, offerin…"
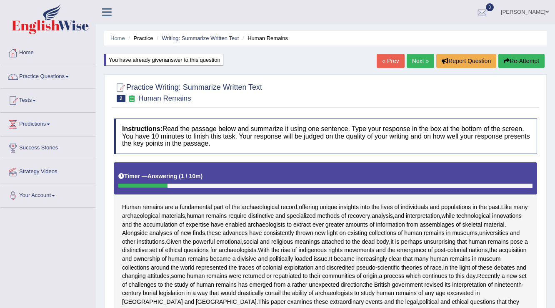
click at [418, 61] on link "Next »" at bounding box center [421, 61] width 28 height 14
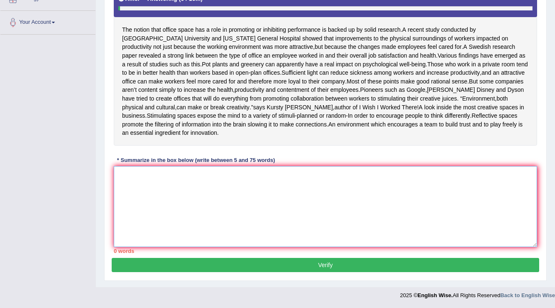
click at [159, 188] on textarea at bounding box center [325, 206] width 423 height 81
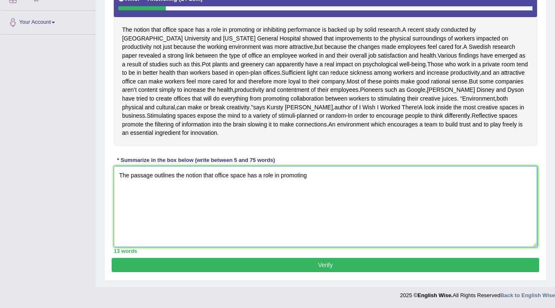
drag, startPoint x: 336, startPoint y: 177, endPoint x: 0, endPoint y: 208, distance: 337.4
click at [0, 208] on div "Toggle navigation Home Practice Questions Speaking Practice Read Aloud Repeat S…" at bounding box center [277, 65] width 555 height 476
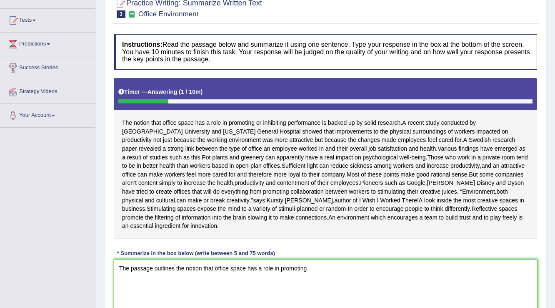
scroll to position [13, 0]
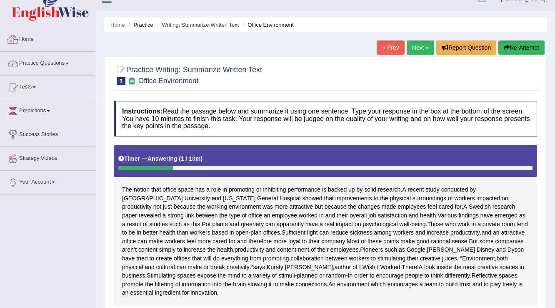
type textarea "The passage outlines the notion that office space has a role in promoting"
click at [25, 68] on link "Practice Questions" at bounding box center [47, 62] width 95 height 21
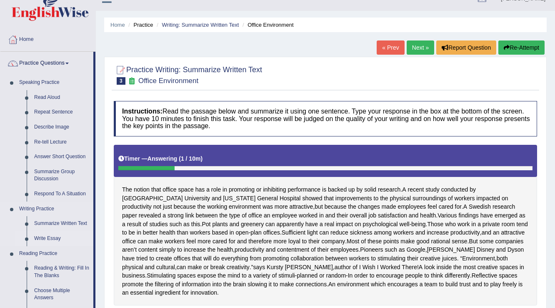
click at [45, 236] on link "Write Essay" at bounding box center [61, 238] width 63 height 15
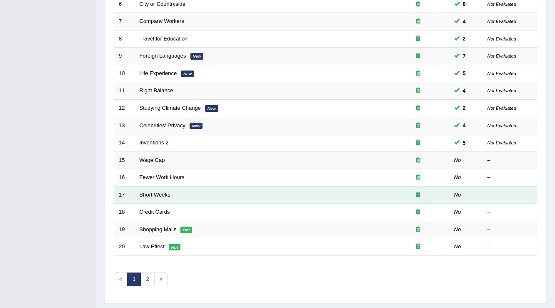
scroll to position [233, 0]
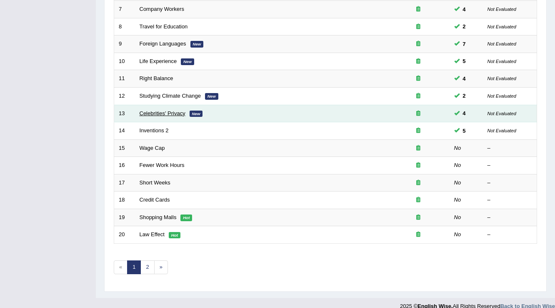
click at [177, 110] on link "Celebrities' Privacy" at bounding box center [163, 113] width 46 height 6
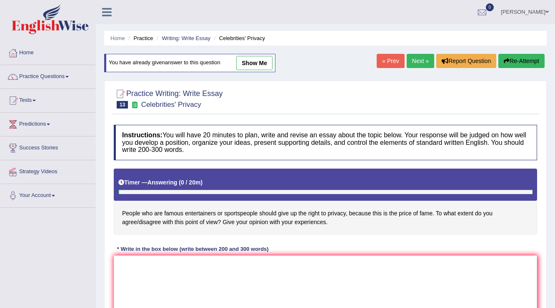
click at [265, 60] on link "show me" at bounding box center [254, 63] width 36 height 14
type textarea "The increasing influence of great people has ignited numerous discussion. Altho…"
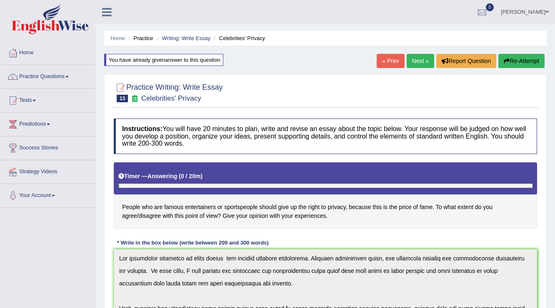
click at [412, 61] on link "Next »" at bounding box center [421, 61] width 28 height 14
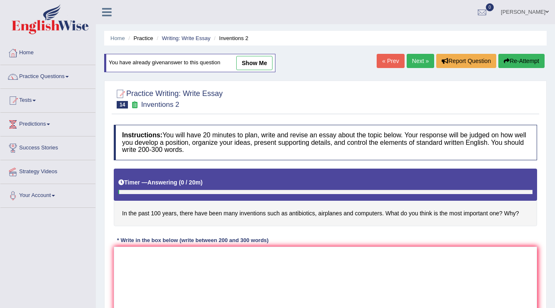
click at [262, 66] on link "show me" at bounding box center [254, 63] width 36 height 14
type textarea "The increasing influence of useful in 100 years decade on our lives has ignited…"
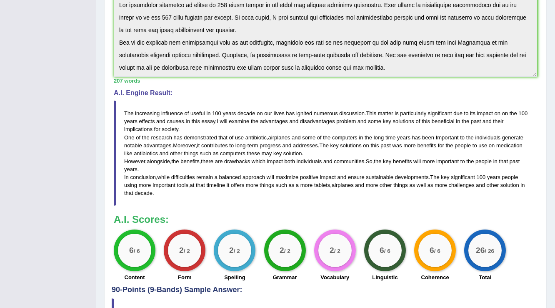
scroll to position [298, 0]
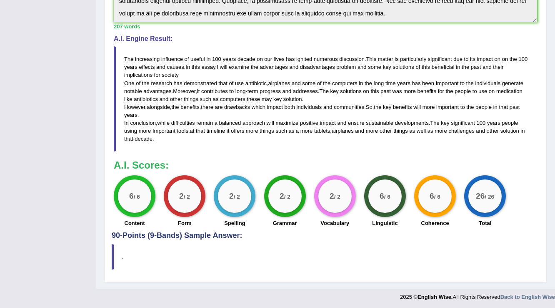
click at [147, 114] on blockquote "The increasing influence of useful in 100 years decade on our lives has ignited…" at bounding box center [325, 98] width 423 height 105
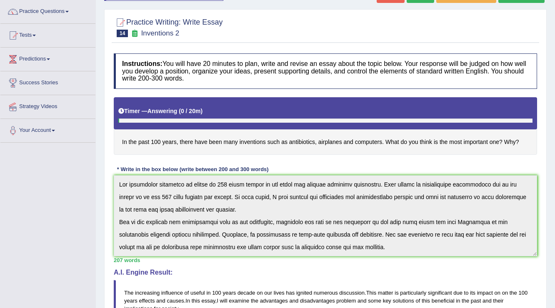
scroll to position [0, 0]
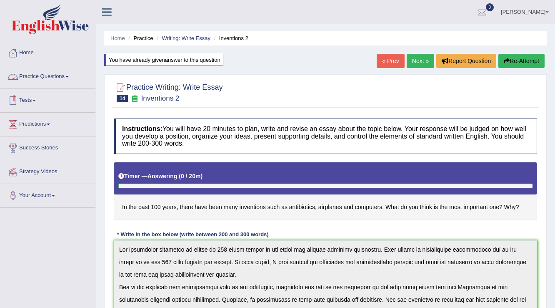
click at [53, 77] on link "Practice Questions" at bounding box center [47, 75] width 95 height 21
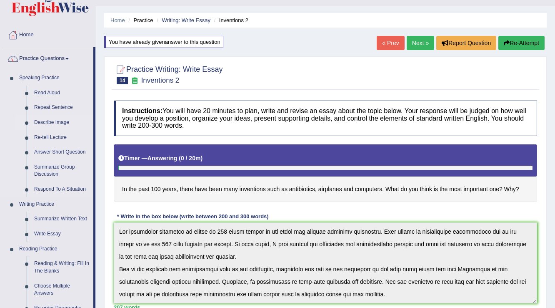
scroll to position [33, 0]
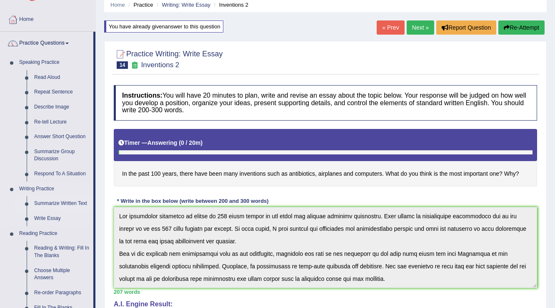
click at [65, 200] on link "Summarize Written Text" at bounding box center [61, 203] width 63 height 15
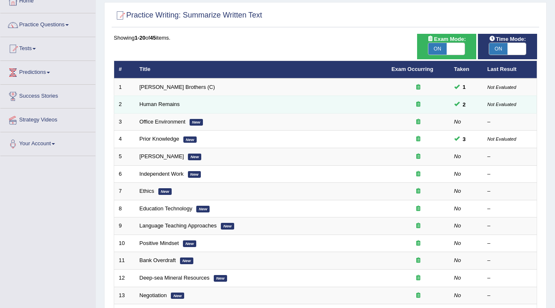
scroll to position [67, 0]
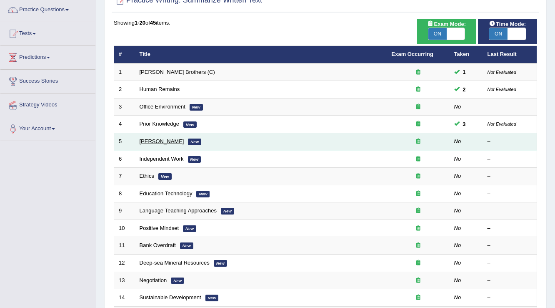
click at [170, 140] on link "Bertrand Russell" at bounding box center [162, 141] width 45 height 6
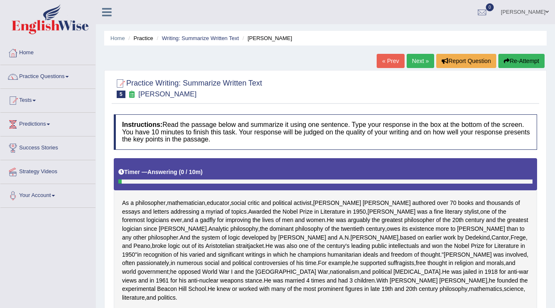
click at [423, 63] on link "Next »" at bounding box center [421, 61] width 28 height 14
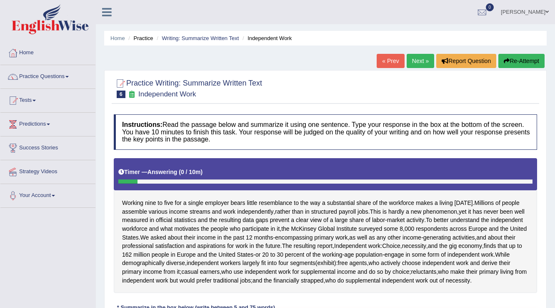
click at [378, 48] on div "Home Practice Writing: Summarize Written Text Independent Work « Prev Next » Re…" at bounding box center [325, 217] width 459 height 434
click at [392, 64] on link "« Prev" at bounding box center [391, 61] width 28 height 14
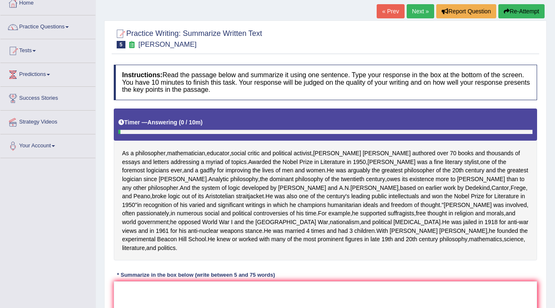
scroll to position [167, 0]
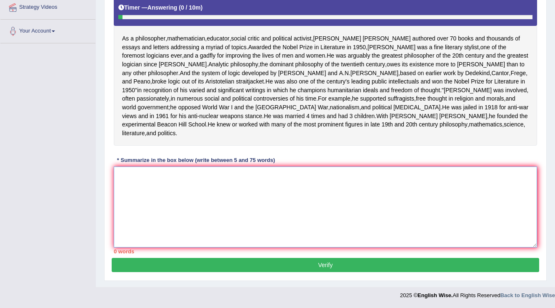
click at [210, 231] on textarea at bounding box center [325, 206] width 423 height 81
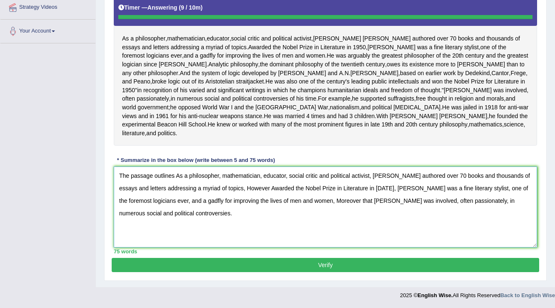
type textarea "The passage outlines As a philosopher, mathematician, educator, social critic a…"
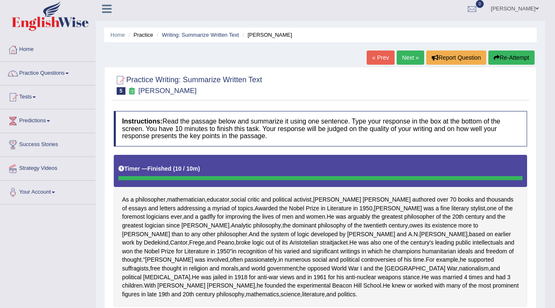
scroll to position [0, 0]
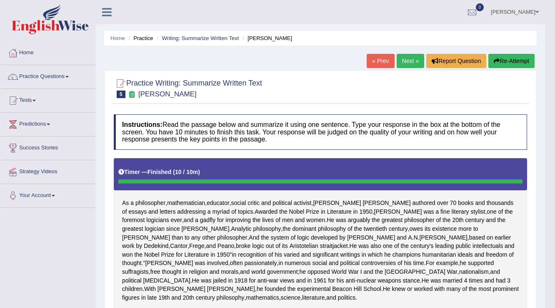
click at [410, 60] on link "Next »" at bounding box center [411, 61] width 28 height 14
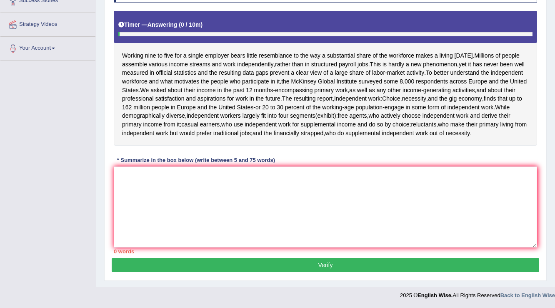
scroll to position [154, 0]
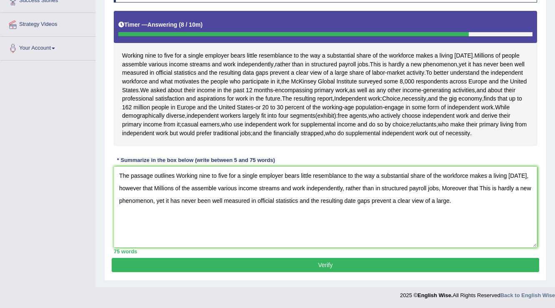
type textarea "The passage outlines Working nine to five for a single employer bears little re…"
click at [310, 265] on button "Verify" at bounding box center [326, 265] width 428 height 14
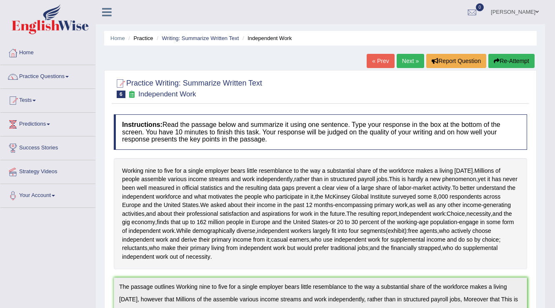
scroll to position [200, 0]
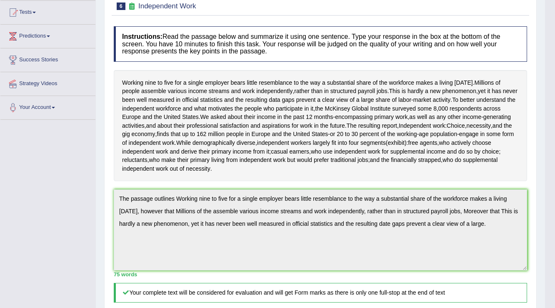
scroll to position [0, 0]
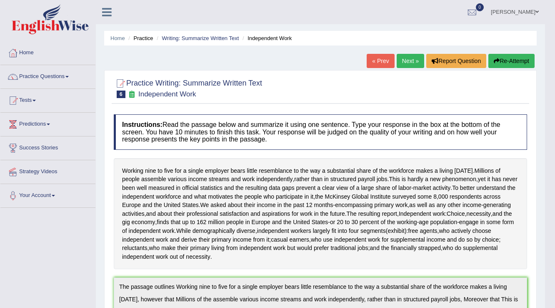
click at [505, 54] on button "Re-Attempt" at bounding box center [511, 61] width 46 height 14
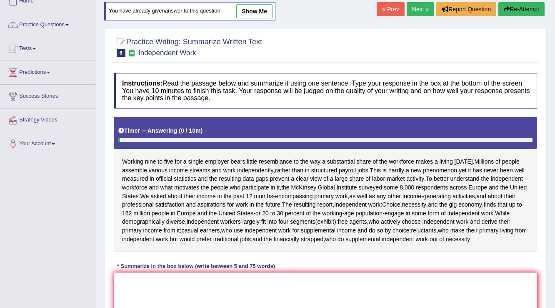
scroll to position [165, 0]
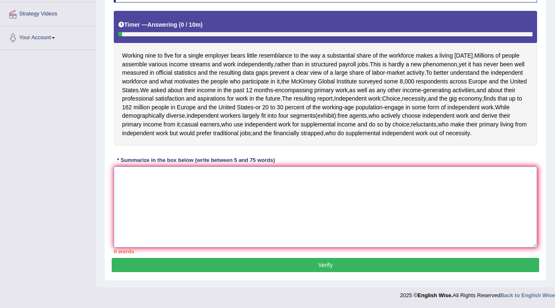
paste textarea "The passage outlines Working nine to five for a single employer bears little re…"
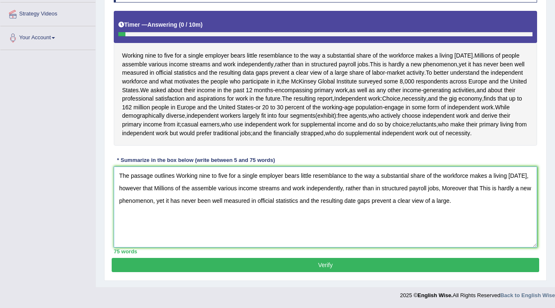
click at [192, 185] on textarea "The passage outlines Working nine to five for a single employer bears little re…" at bounding box center [325, 206] width 423 height 81
type textarea "The passage outlines Working nine to five for a single employer bears little re…"
click at [233, 263] on button "Verify" at bounding box center [326, 265] width 428 height 14
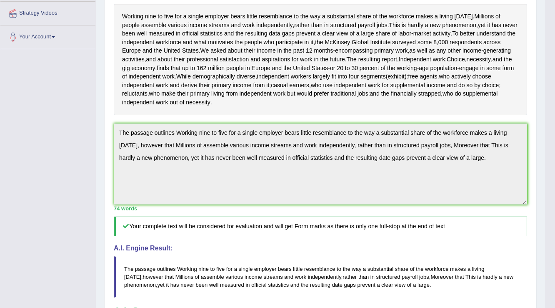
scroll to position [0, 0]
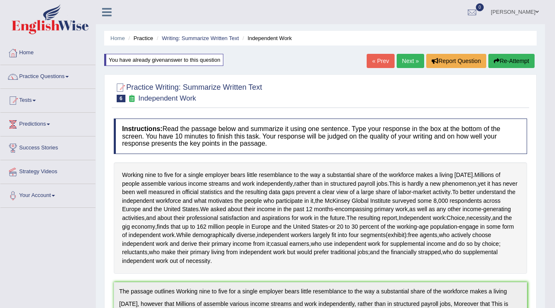
click at [397, 55] on link "Next »" at bounding box center [411, 61] width 28 height 14
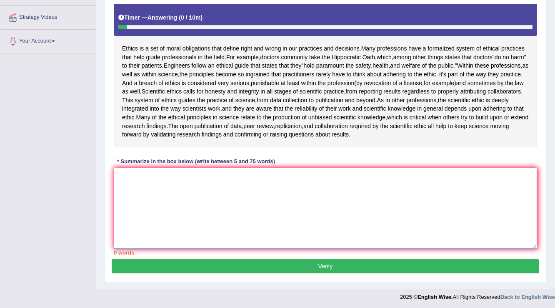
click at [213, 213] on textarea at bounding box center [325, 208] width 423 height 81
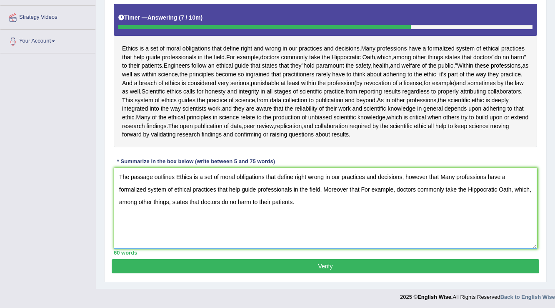
click at [223, 196] on textarea "The passage outlines Ethics is a set of moral obligations that define right wro…" at bounding box center [325, 208] width 423 height 81
click at [251, 187] on textarea "The passage outlines Ethics is a set of moral obligations that define right wro…" at bounding box center [325, 208] width 423 height 81
click at [253, 198] on textarea "The passage outlines Ethics is a set of moral obligations that define right wro…" at bounding box center [325, 208] width 423 height 81
click at [302, 201] on textarea "The passage outlines Ethics is a set of moral obligations that define right wro…" at bounding box center [325, 208] width 423 height 81
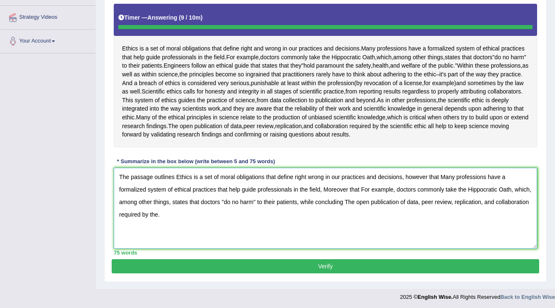
type textarea "The passage outlines Ethics is a set of moral obligations that define right wro…"
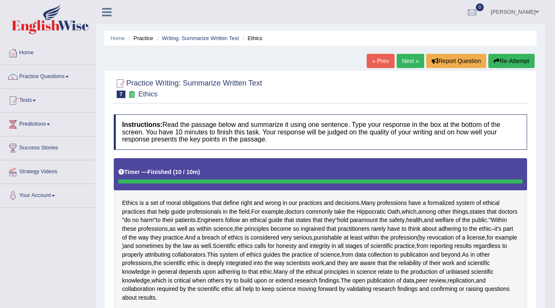
click at [520, 63] on button "Re-Attempt" at bounding box center [511, 61] width 46 height 14
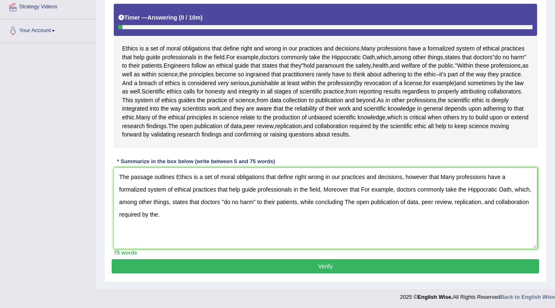
click at [160, 213] on textarea "The passage outlines Ethics is a set of moral obligations that define right wro…" at bounding box center [325, 208] width 423 height 81
type textarea "The passage outlines Ethics is a set of moral obligations that define right wro…"
click at [254, 259] on button "Verify" at bounding box center [326, 266] width 428 height 14
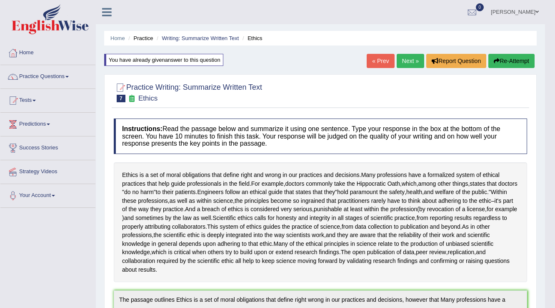
click at [534, 13] on link "anisa" at bounding box center [515, 11] width 60 height 22
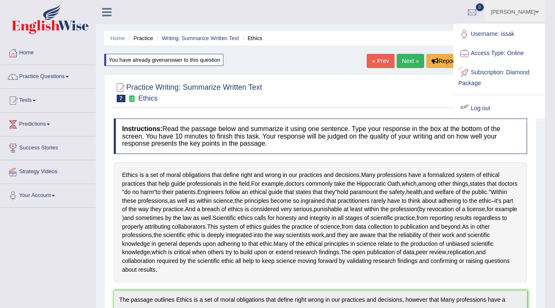
click at [468, 109] on div at bounding box center [464, 108] width 13 height 13
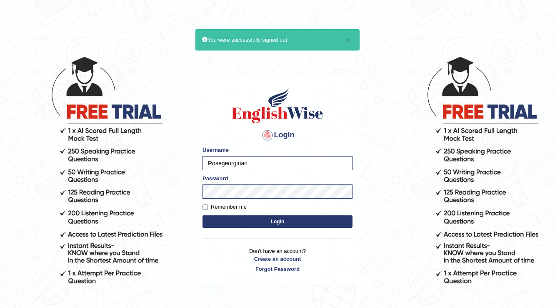
type input "Rosegeorginan"
